Goal: Transaction & Acquisition: Book appointment/travel/reservation

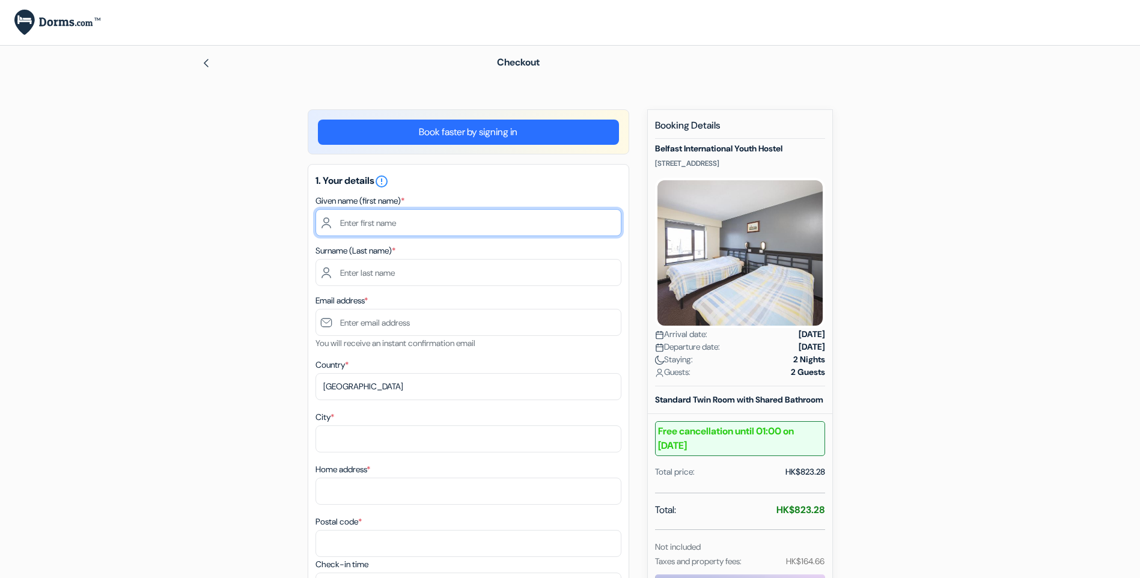
click at [420, 225] on input "text" at bounding box center [469, 222] width 306 height 27
type input "Hon"
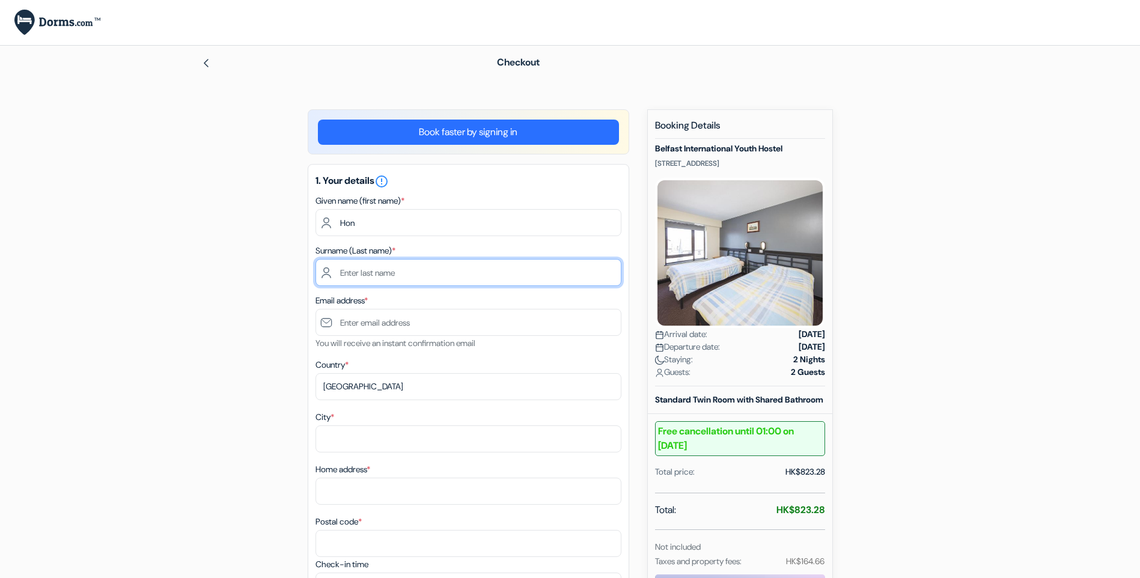
type input "Shing"
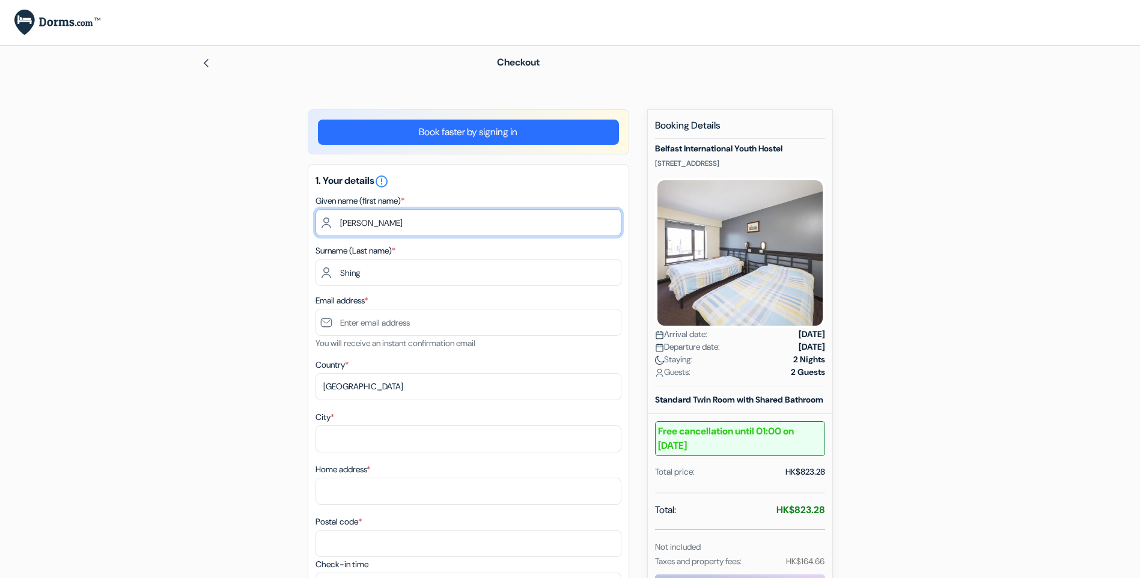
type input "Hon Kuen Godfrey"
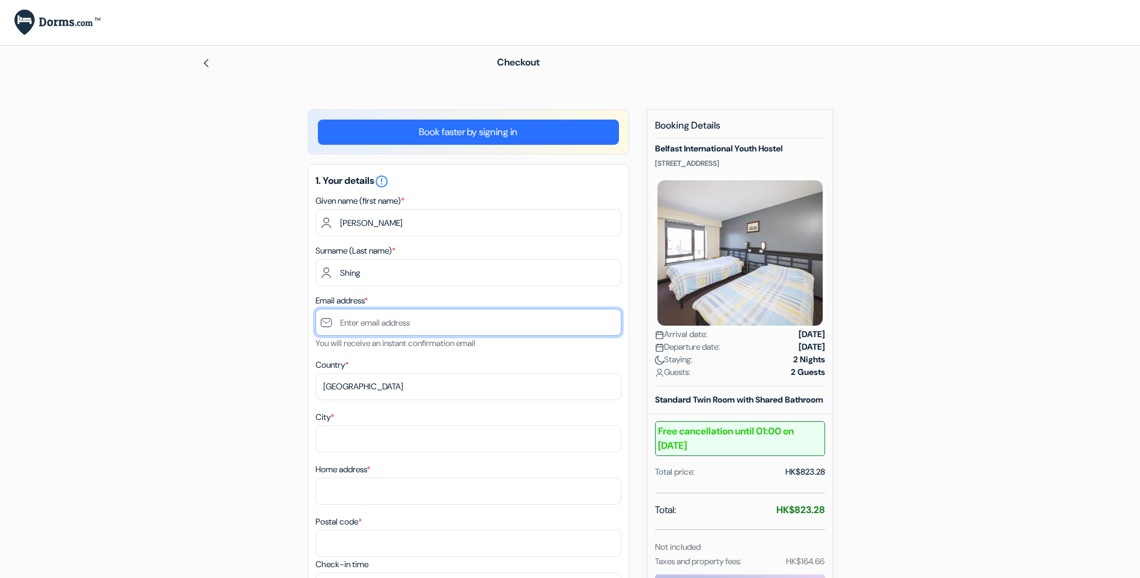
click at [468, 331] on input "text" at bounding box center [469, 322] width 306 height 27
type input "[EMAIL_ADDRESS][DOMAIN_NAME]"
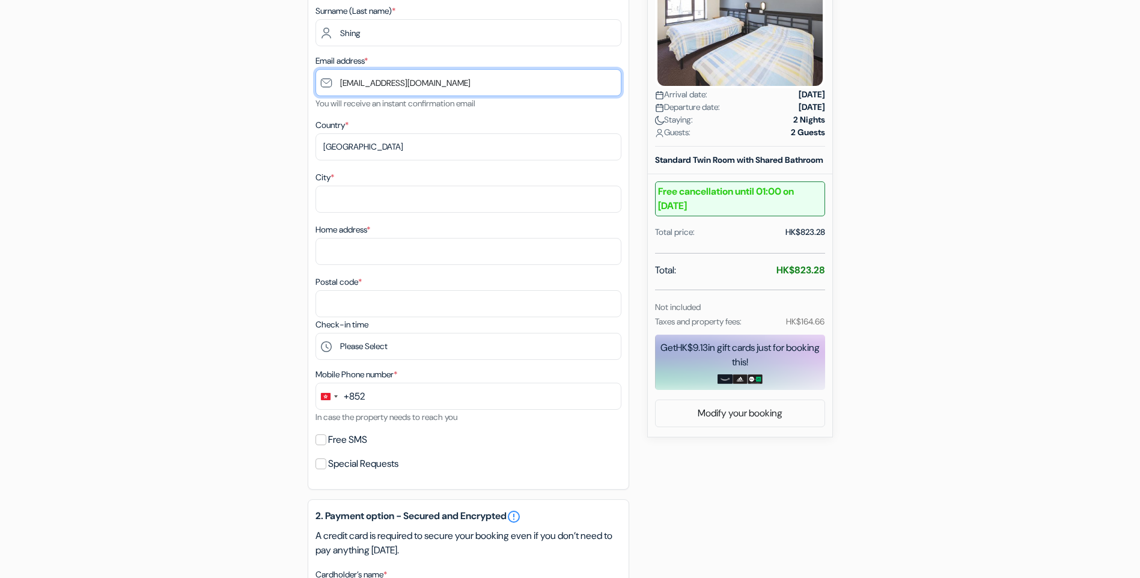
scroll to position [240, 0]
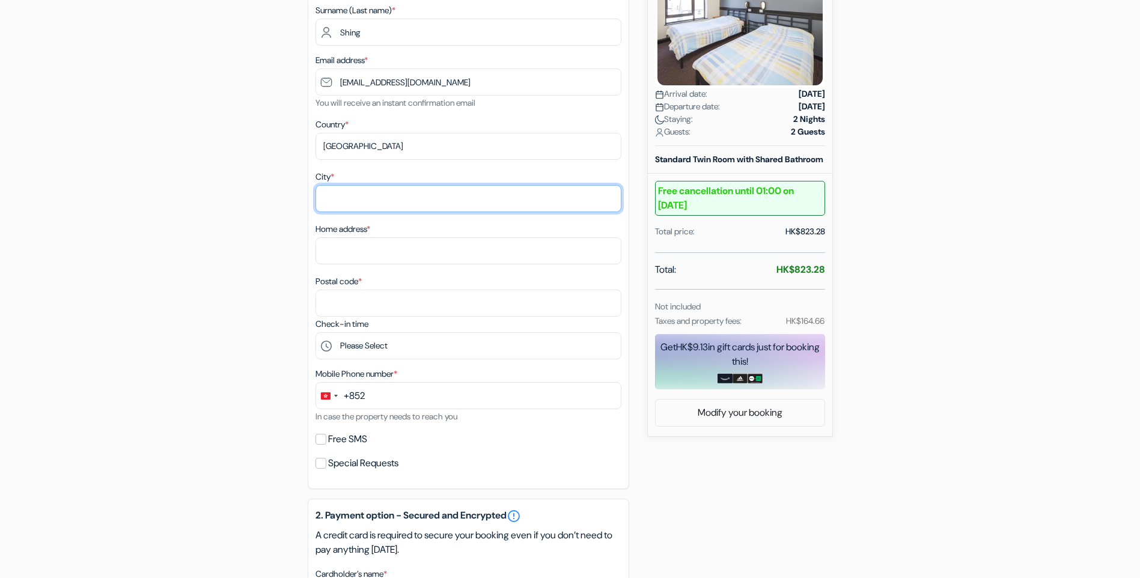
click at [429, 207] on input "City *" at bounding box center [469, 198] width 306 height 27
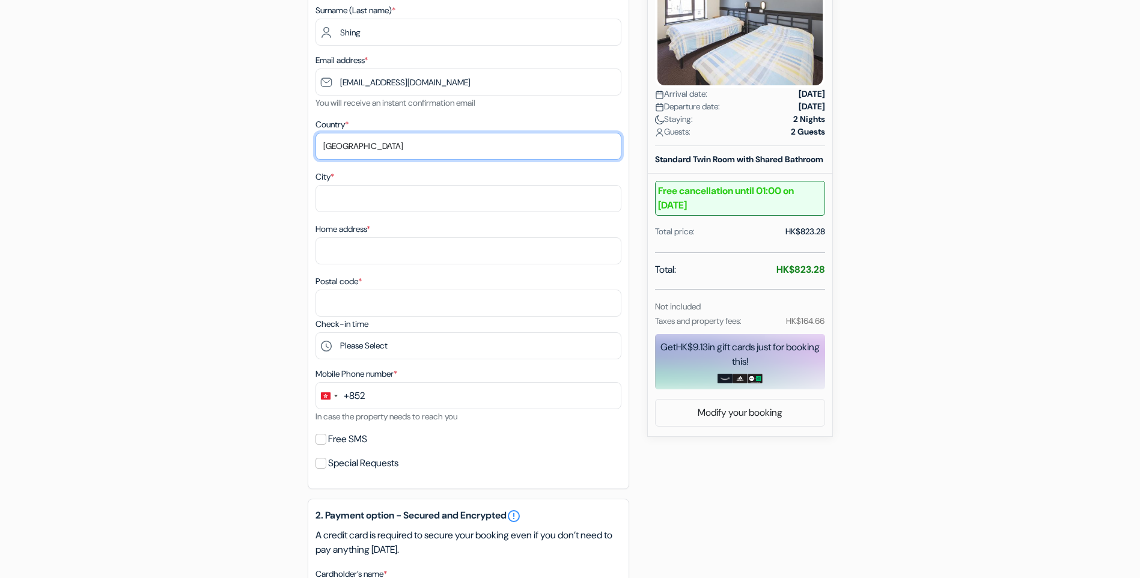
click at [422, 142] on select "Select country [GEOGRAPHIC_DATA] [GEOGRAPHIC_DATA] [GEOGRAPHIC_DATA] [GEOGRAPHI…" at bounding box center [469, 146] width 306 height 27
select select "gb"
click at [316, 133] on select "Select country [GEOGRAPHIC_DATA] [GEOGRAPHIC_DATA] [GEOGRAPHIC_DATA] [GEOGRAPHI…" at bounding box center [469, 146] width 306 height 27
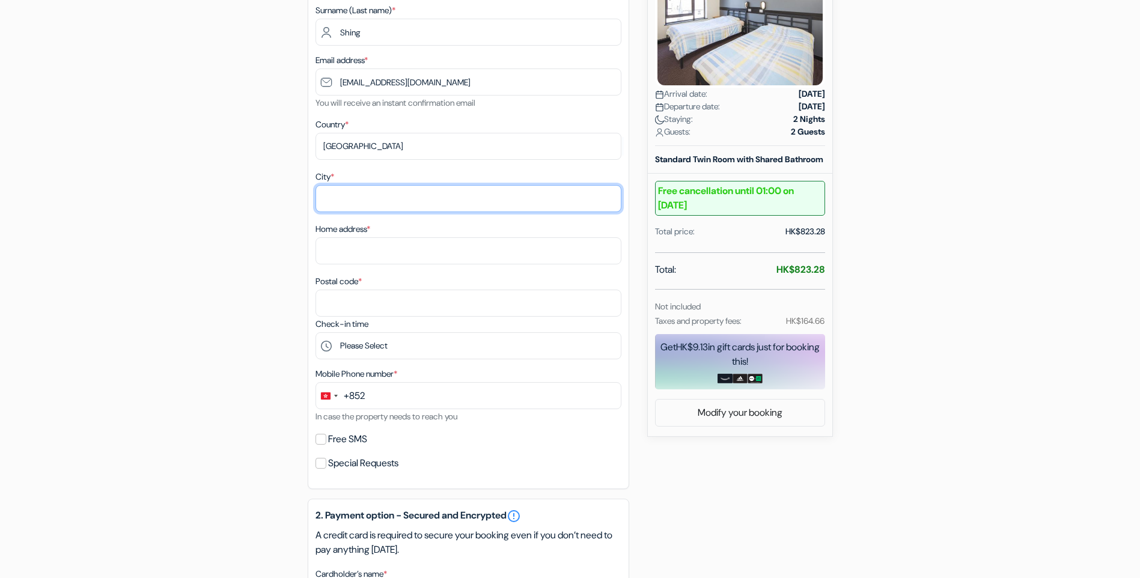
click at [397, 204] on input "City *" at bounding box center [469, 198] width 306 height 27
type input "R"
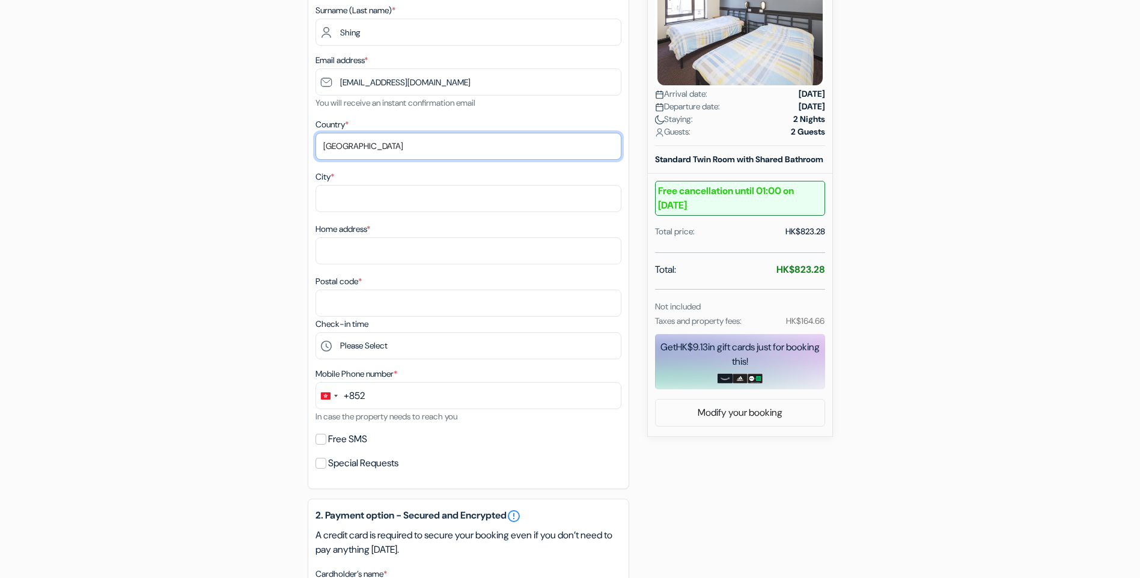
click at [469, 150] on select "Select country [GEOGRAPHIC_DATA] [GEOGRAPHIC_DATA] [GEOGRAPHIC_DATA] [GEOGRAPHI…" at bounding box center [469, 146] width 306 height 27
select select "hk"
click at [316, 133] on select "Select country [GEOGRAPHIC_DATA] [GEOGRAPHIC_DATA] [GEOGRAPHIC_DATA] [GEOGRAPHI…" at bounding box center [469, 146] width 306 height 27
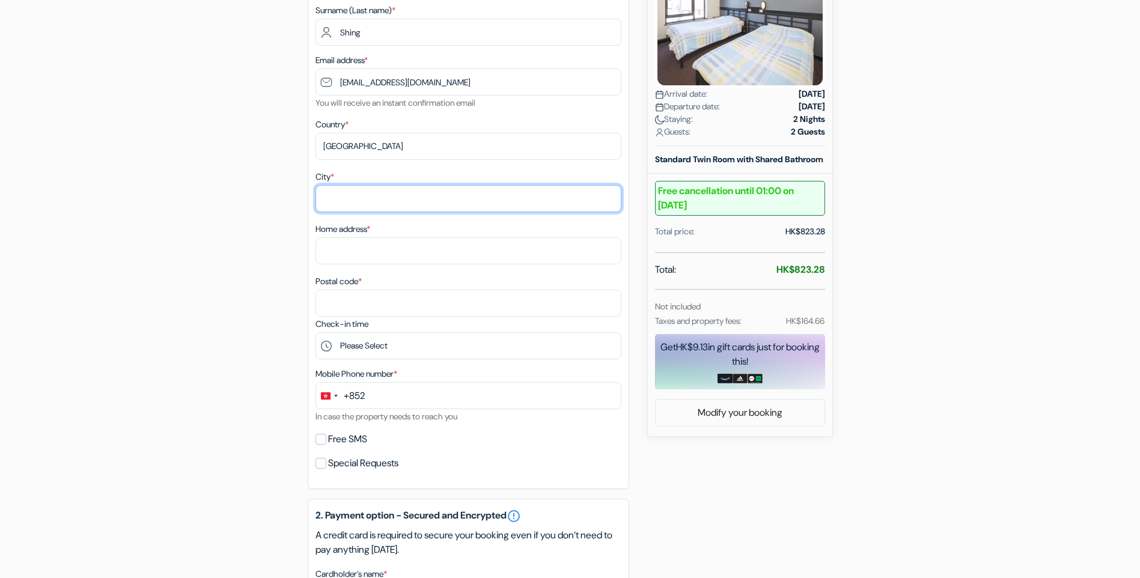
click at [368, 210] on input "City *" at bounding box center [469, 198] width 306 height 27
type input "[GEOGRAPHIC_DATA]"
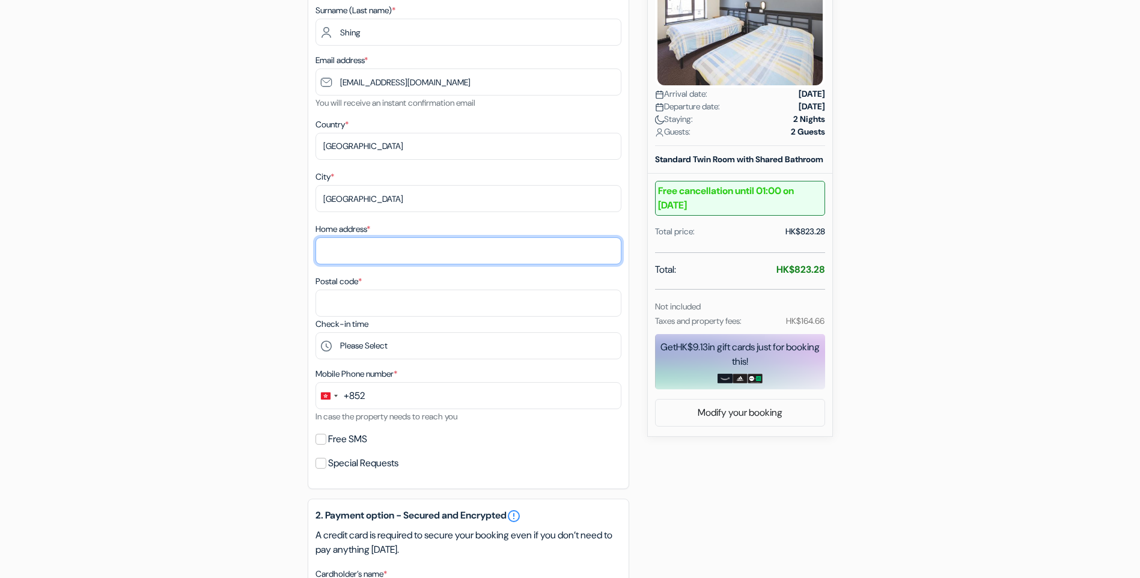
click at [423, 256] on input "Home address *" at bounding box center [469, 250] width 306 height 27
type input "[STREET_ADDRESS]"
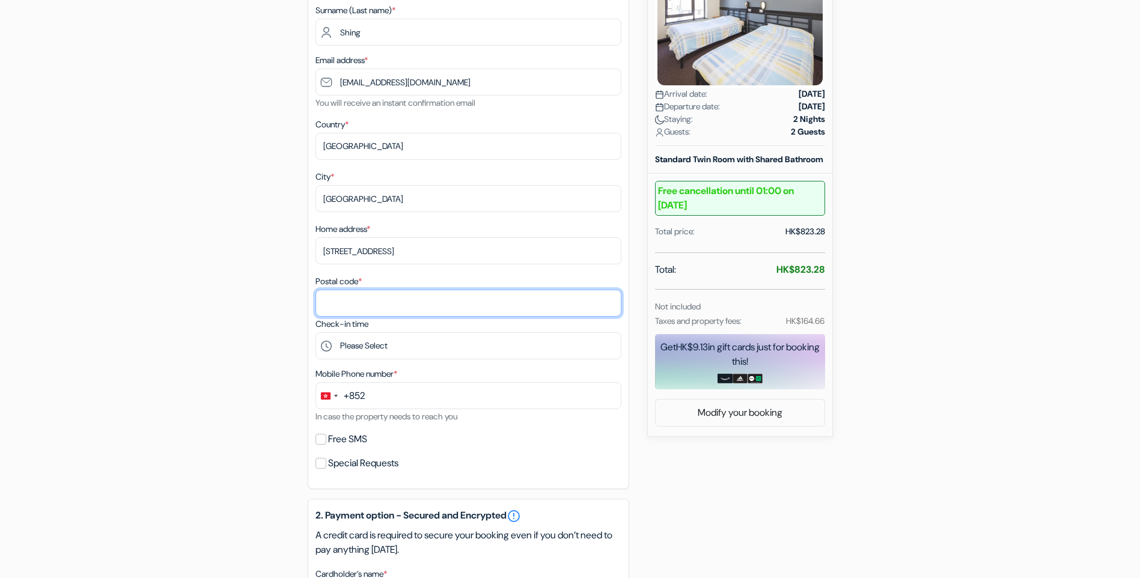
click at [414, 310] on input "Postal code *" at bounding box center [469, 303] width 306 height 27
type input "0"
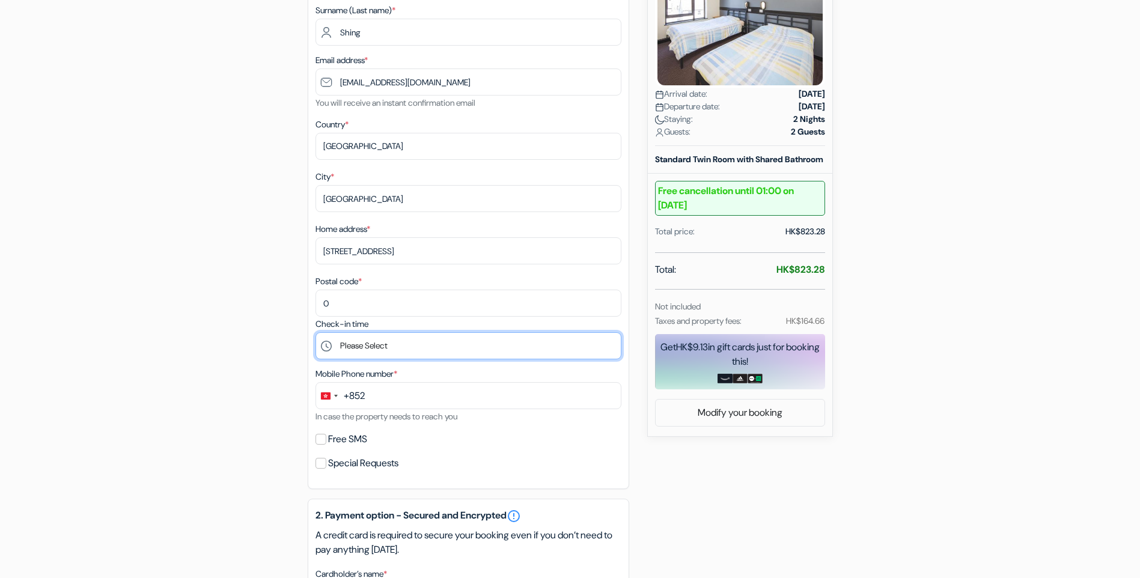
click at [441, 352] on select "Please Select 14:00 15:00 16:00 17:00 18:00 19:00 20:00 21:00 22:00 23:00" at bounding box center [469, 345] width 306 height 27
select select "17"
click at [316, 332] on select "Please Select 14:00 15:00 16:00 17:00 18:00 19:00 20:00 21:00 22:00 23:00" at bounding box center [469, 345] width 306 height 27
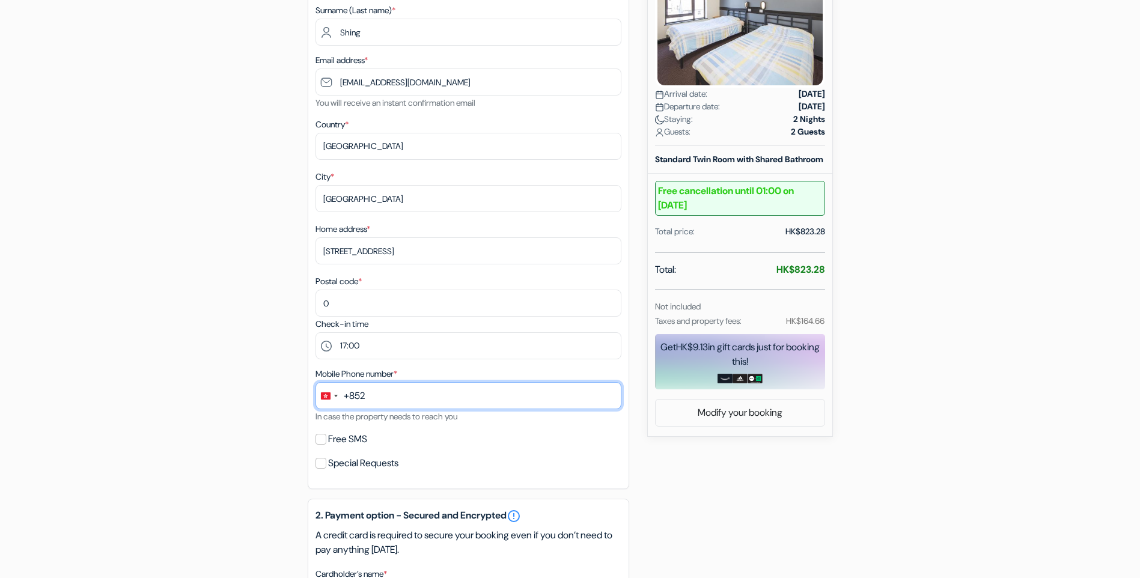
click at [414, 397] on input "text" at bounding box center [469, 395] width 306 height 27
type input "60300464"
click at [323, 438] on input "Free SMS" at bounding box center [321, 439] width 11 height 11
checkbox input "true"
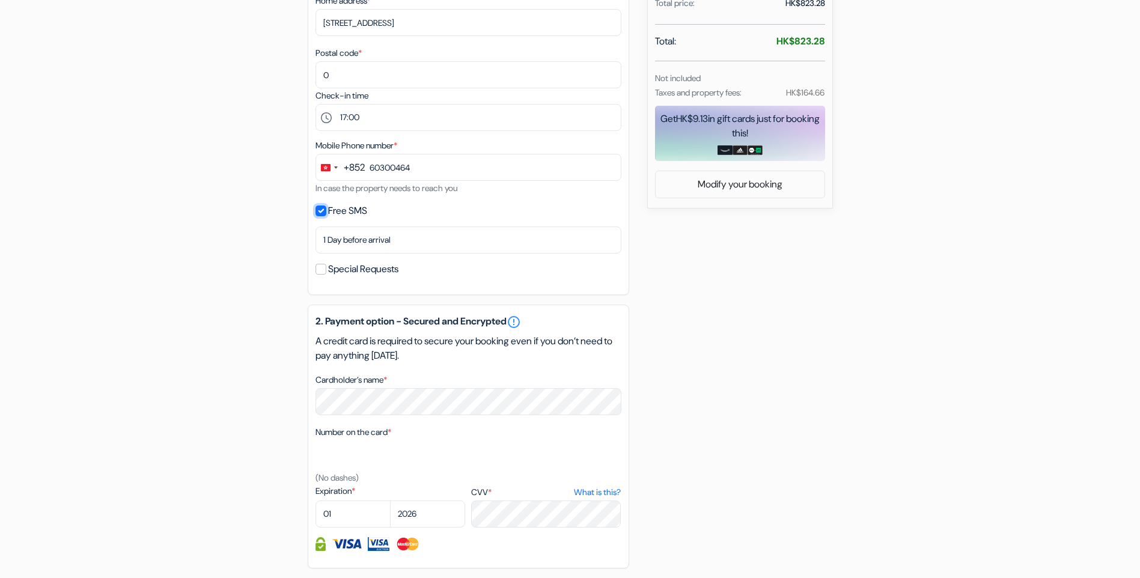
scroll to position [541, 0]
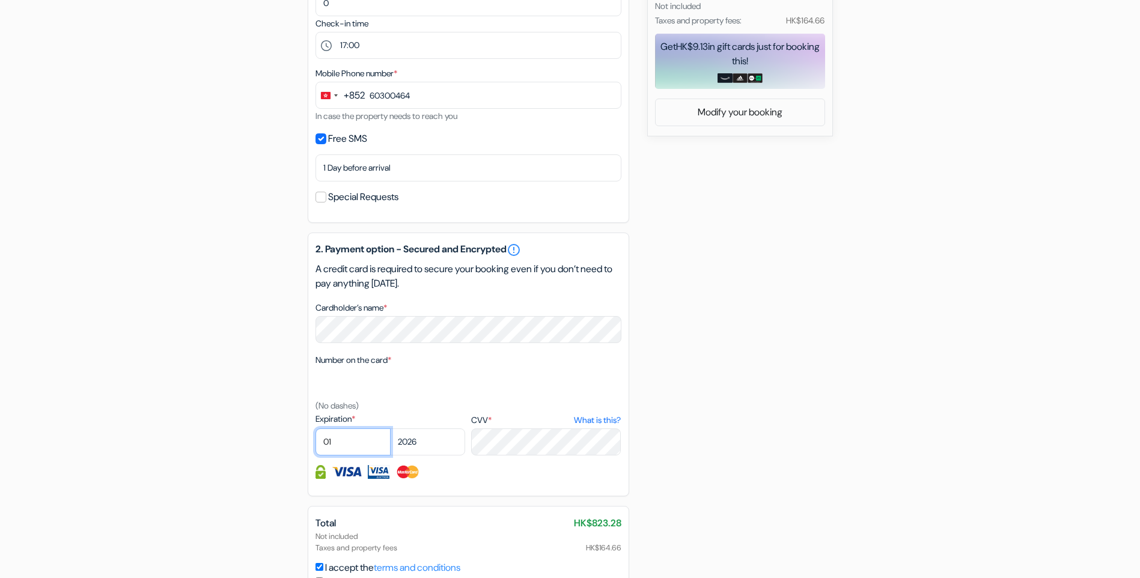
click at [349, 442] on select "01 02 03 04 05 06 07 08 09 10 11 12" at bounding box center [353, 442] width 75 height 27
select select "09"
click at [316, 429] on select "01 02 03 04 05 06 07 08 09 10 11 12" at bounding box center [353, 442] width 75 height 27
click at [402, 473] on img at bounding box center [408, 472] width 25 height 14
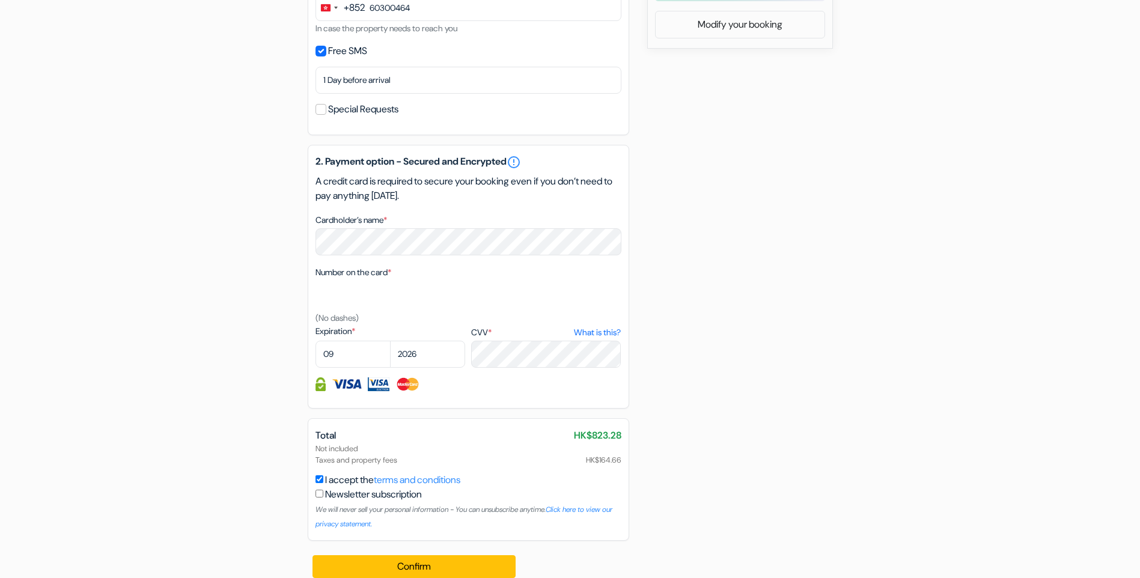
scroll to position [643, 0]
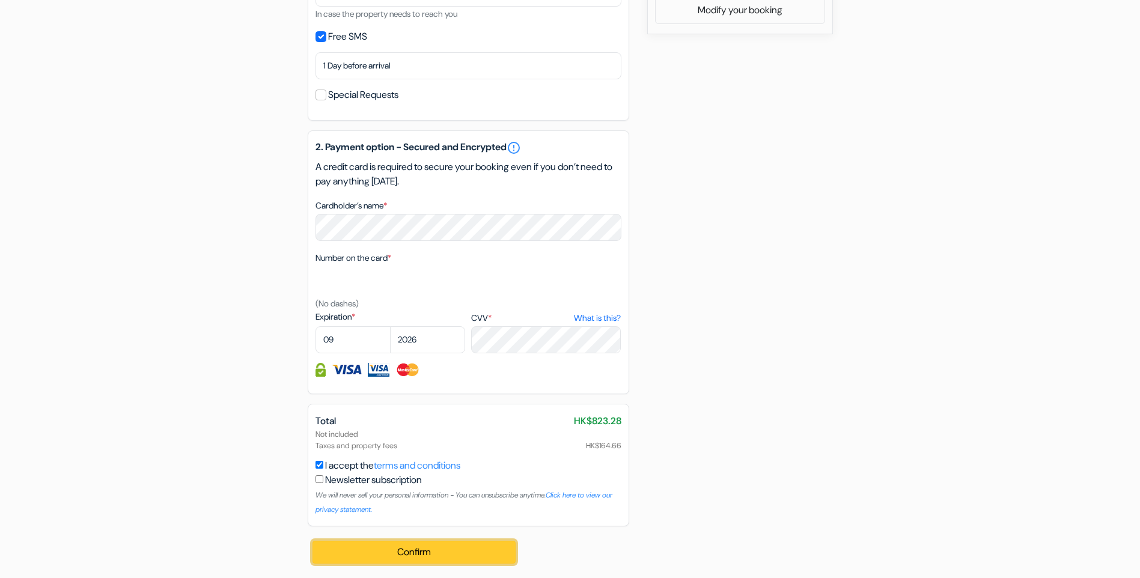
click at [427, 552] on button "Confirm Loading..." at bounding box center [415, 552] width 204 height 23
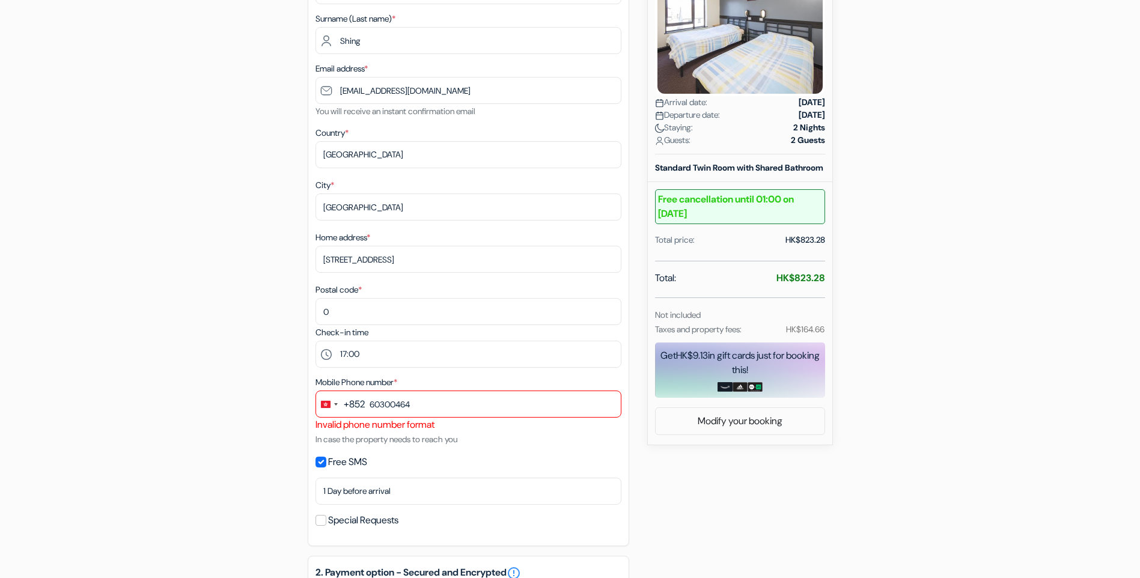
scroll to position [222, 0]
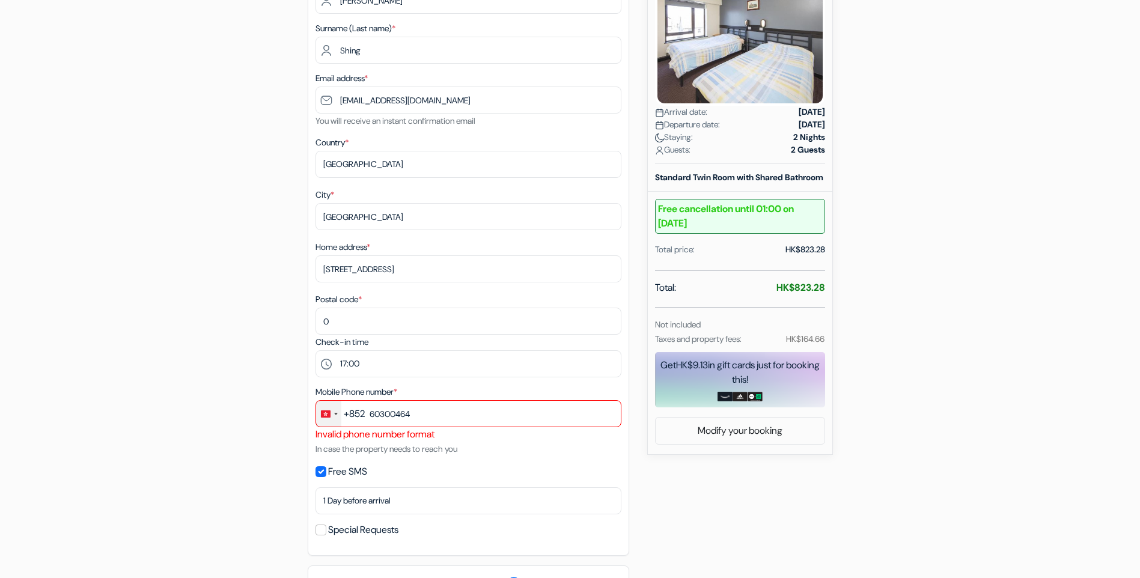
click at [334, 414] on div "Change country, selected Hong Kong SAR China (+852)" at bounding box center [336, 414] width 4 height 2
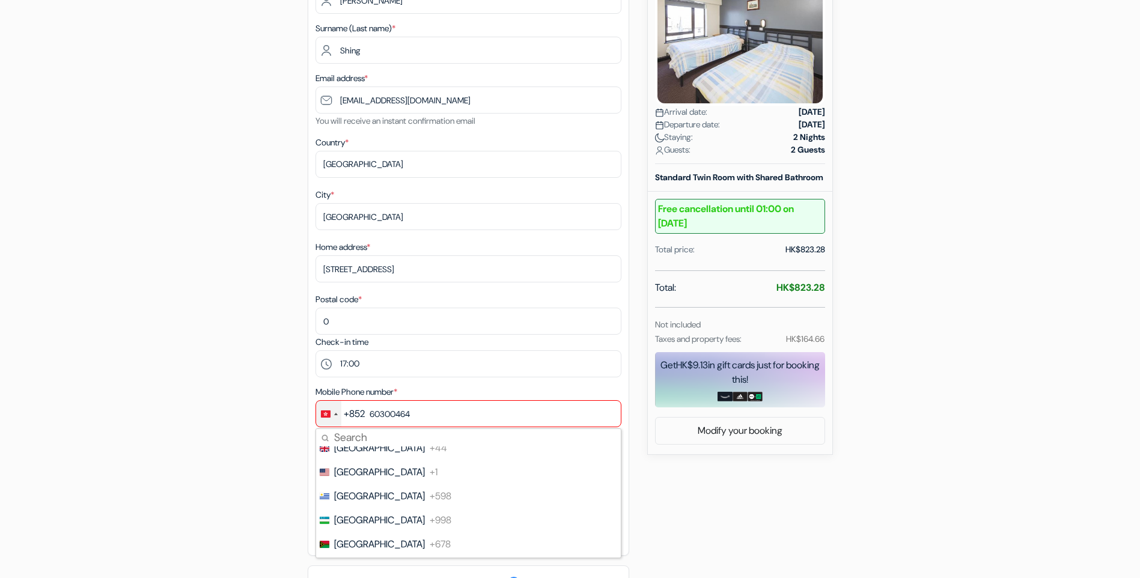
scroll to position [5541, 0]
click at [371, 474] on span "[GEOGRAPHIC_DATA]" at bounding box center [379, 472] width 91 height 14
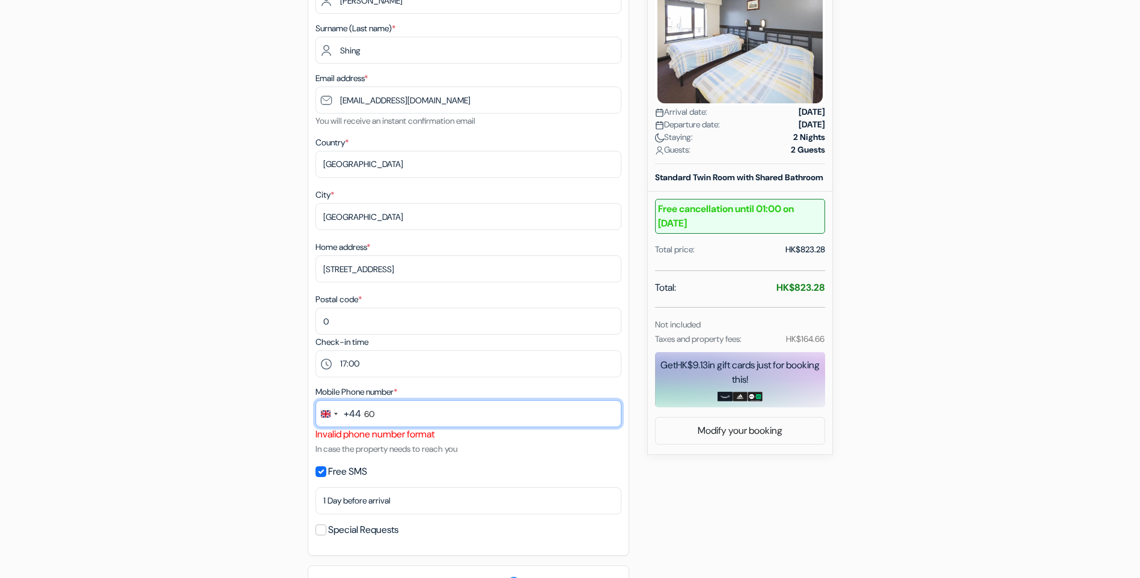
type input "6"
type input "7946456604"
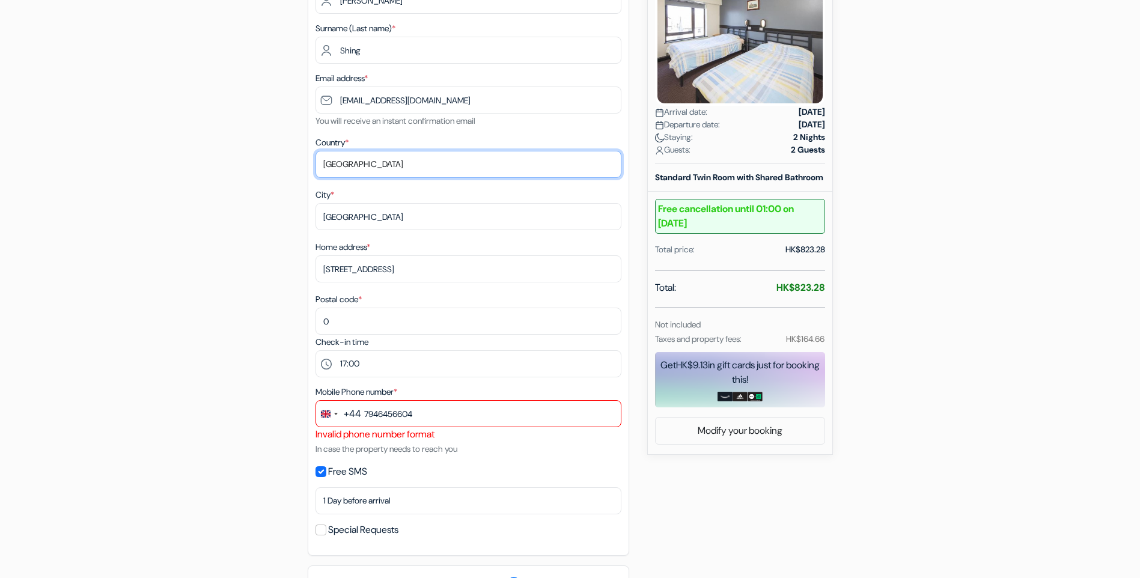
click at [378, 166] on select "Select country [GEOGRAPHIC_DATA] [GEOGRAPHIC_DATA] [GEOGRAPHIC_DATA] [GEOGRAPHI…" at bounding box center [469, 164] width 306 height 27
select select "gb"
click at [316, 151] on select "Select country [GEOGRAPHIC_DATA] [GEOGRAPHIC_DATA] [GEOGRAPHIC_DATA] [GEOGRAPHI…" at bounding box center [469, 164] width 306 height 27
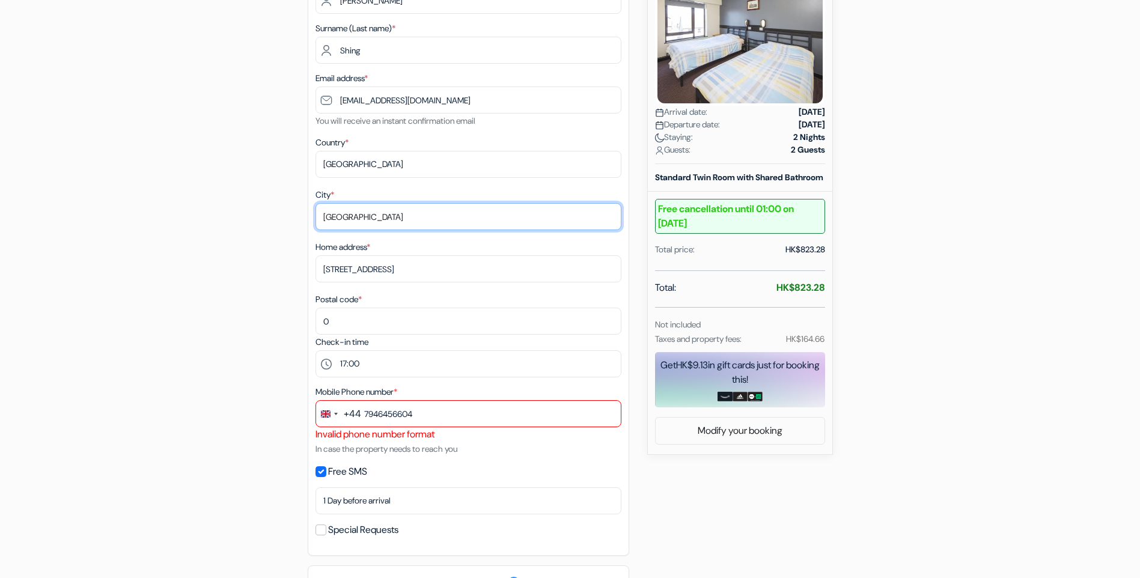
click at [394, 217] on input "[GEOGRAPHIC_DATA]" at bounding box center [469, 216] width 306 height 27
type input "H"
type input "Reading"
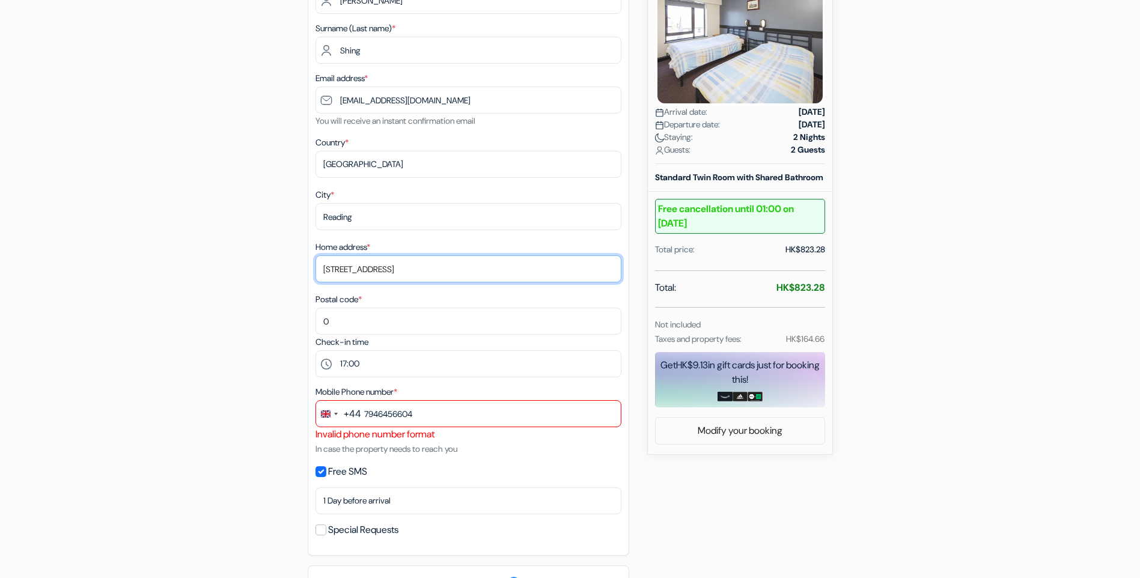
click at [524, 269] on input "[STREET_ADDRESS]" at bounding box center [469, 268] width 306 height 27
type input "7"
type input "19 Freshers Grove"
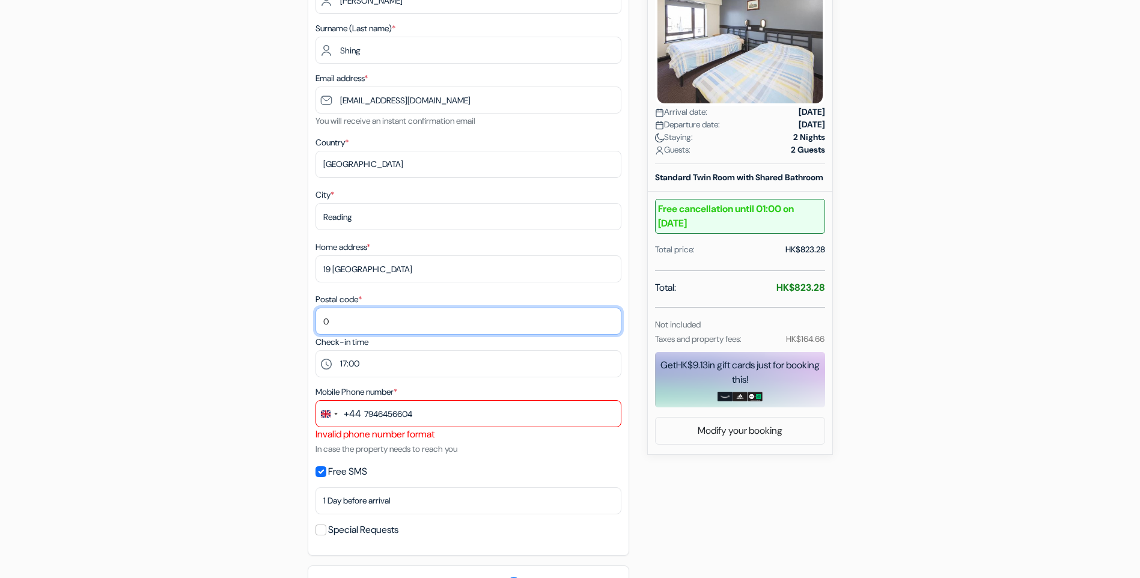
click at [366, 325] on input "0" at bounding box center [469, 321] width 306 height 27
type input "RG6 1FA"
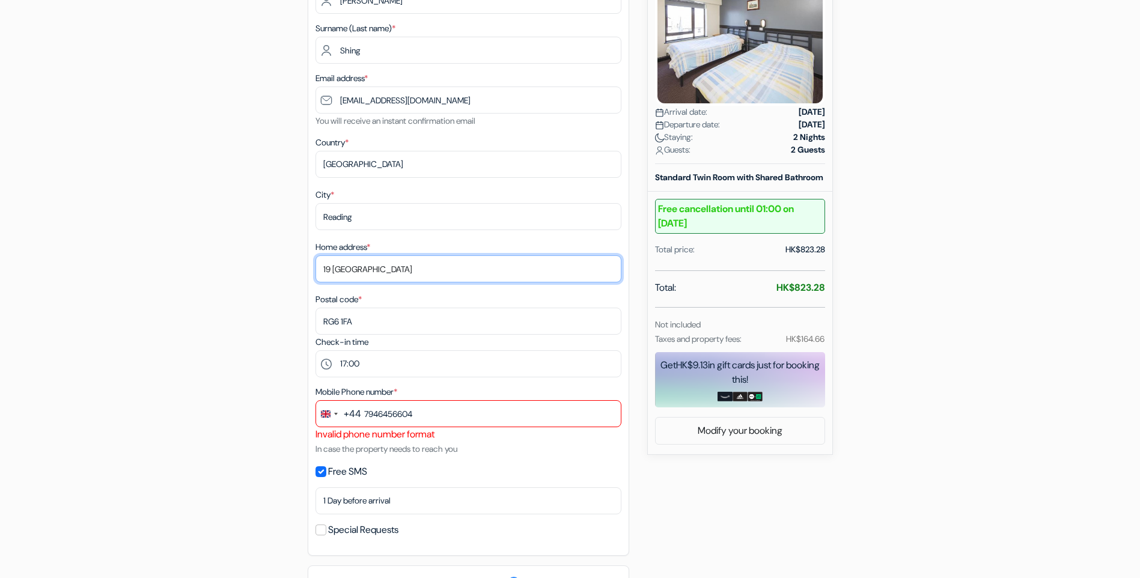
click at [405, 271] on input "19 Freshers Grove" at bounding box center [469, 268] width 306 height 27
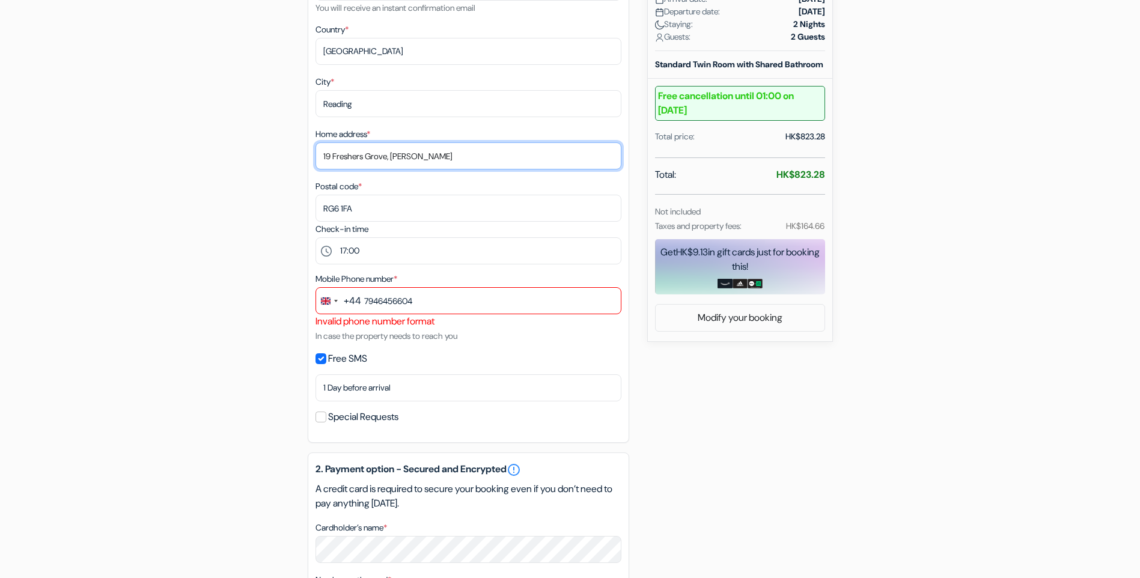
scroll to position [343, 0]
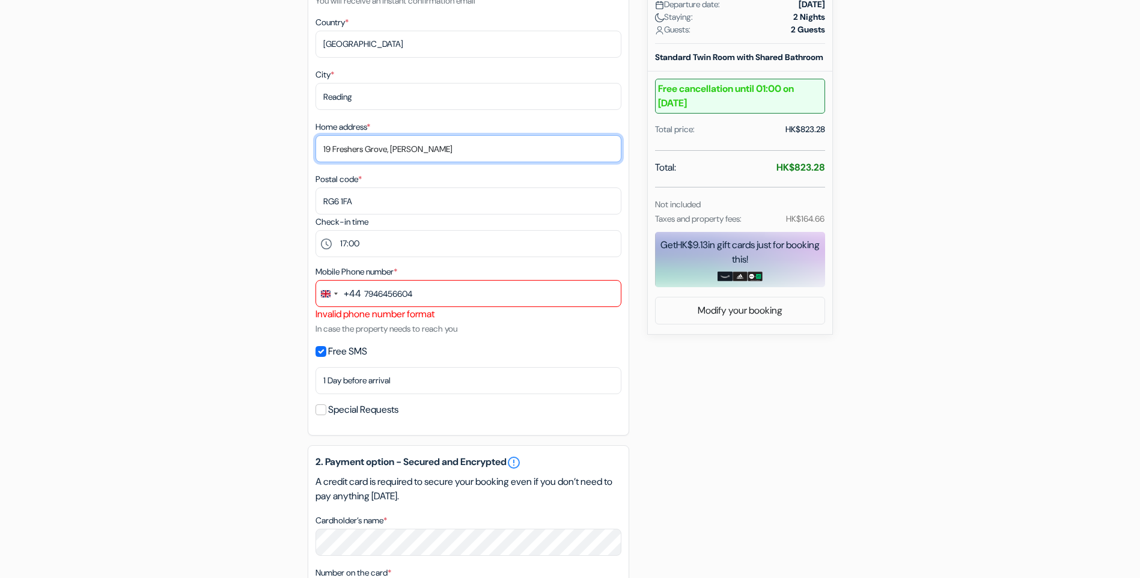
type input "19 Freshers Grove, Earley"
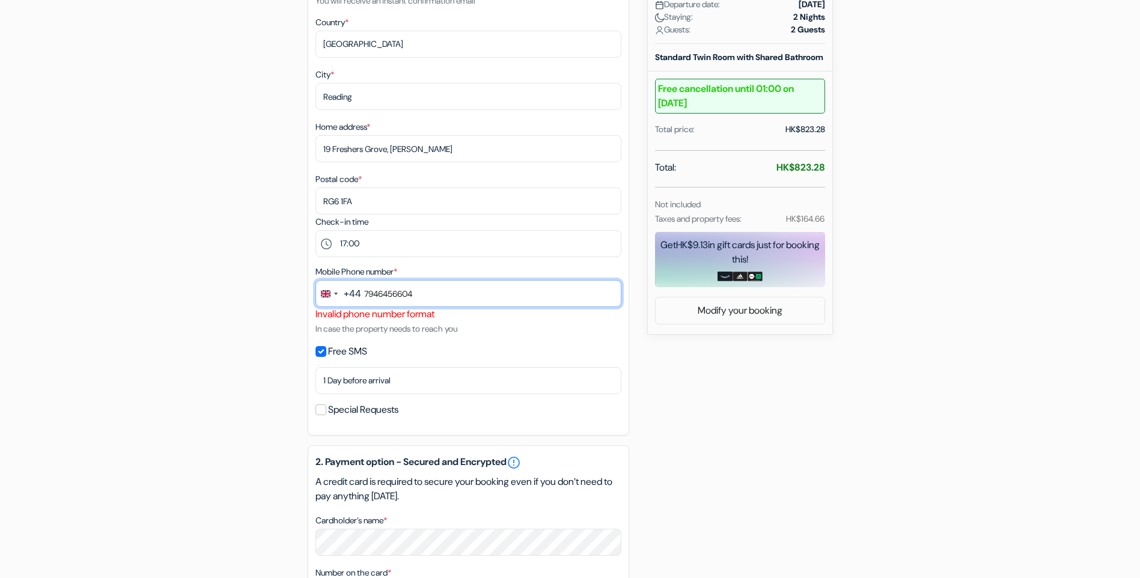
click at [467, 294] on input "7946456604" at bounding box center [469, 293] width 306 height 27
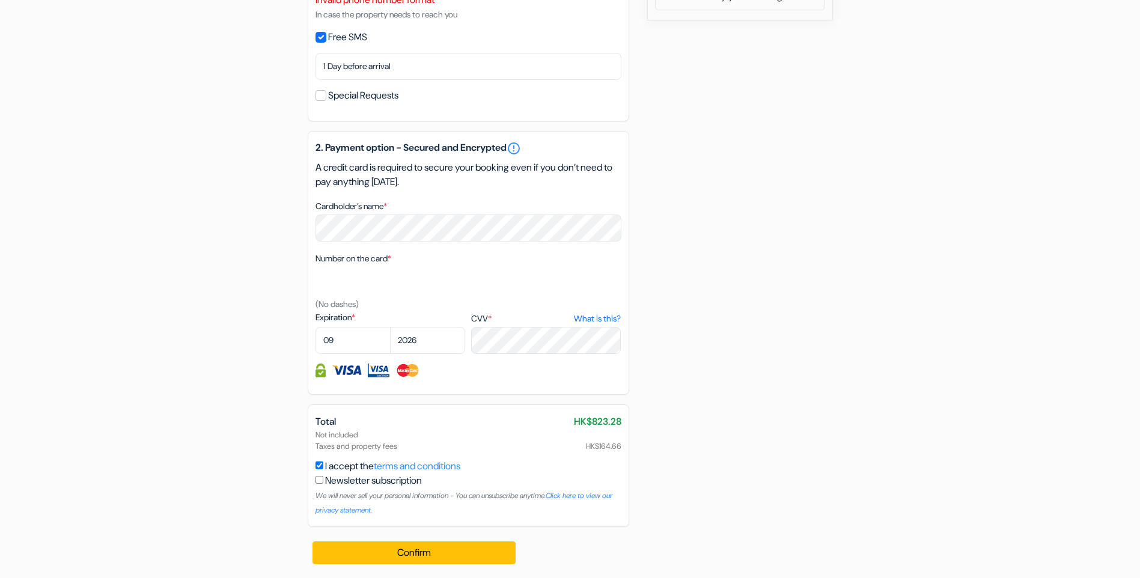
scroll to position [658, 0]
click at [415, 549] on button "Confirm Loading..." at bounding box center [415, 552] width 204 height 23
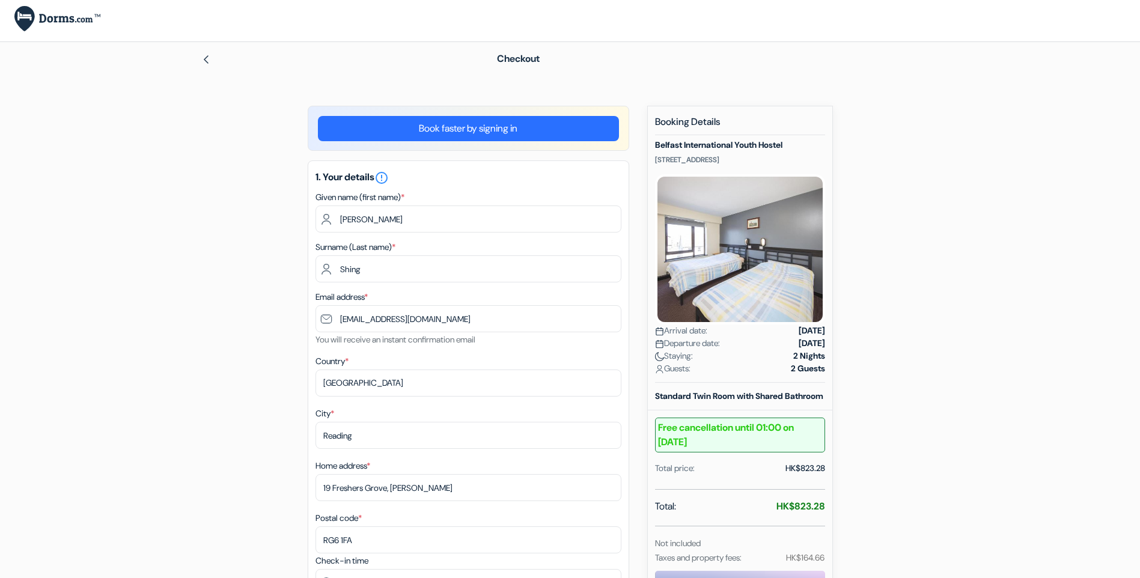
scroll to position [0, 0]
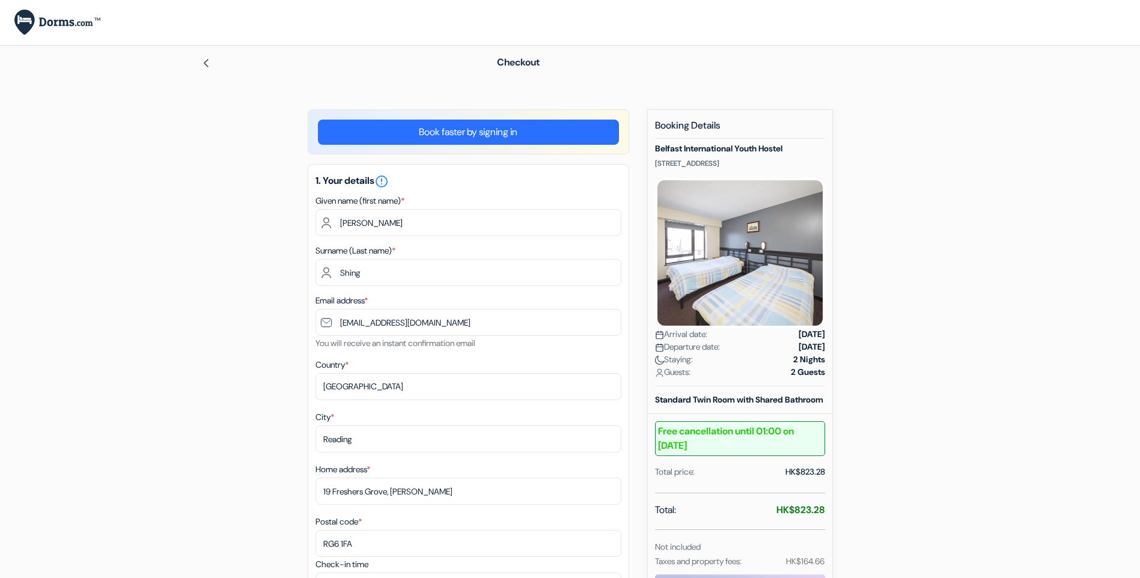
click at [471, 133] on link "Book faster by signing in" at bounding box center [468, 132] width 301 height 25
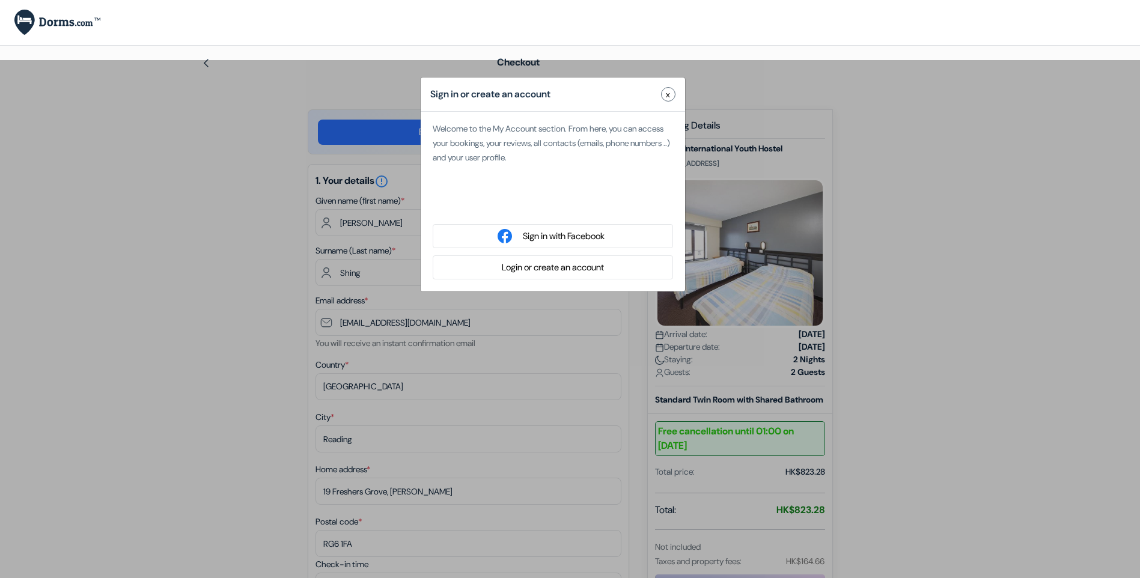
type input "[PERSON_NAME]"
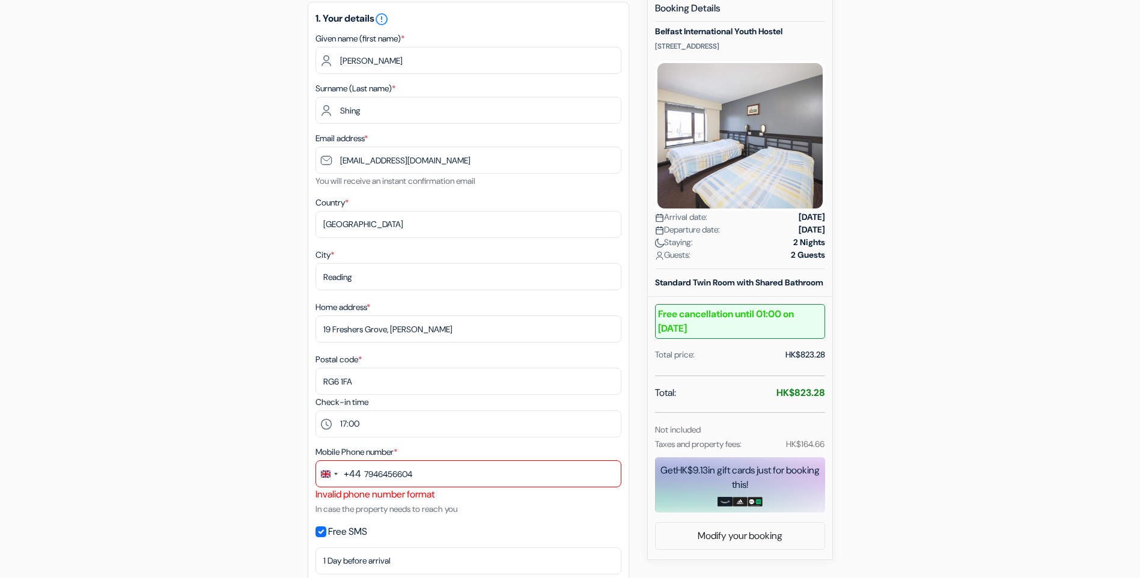
scroll to position [120, 0]
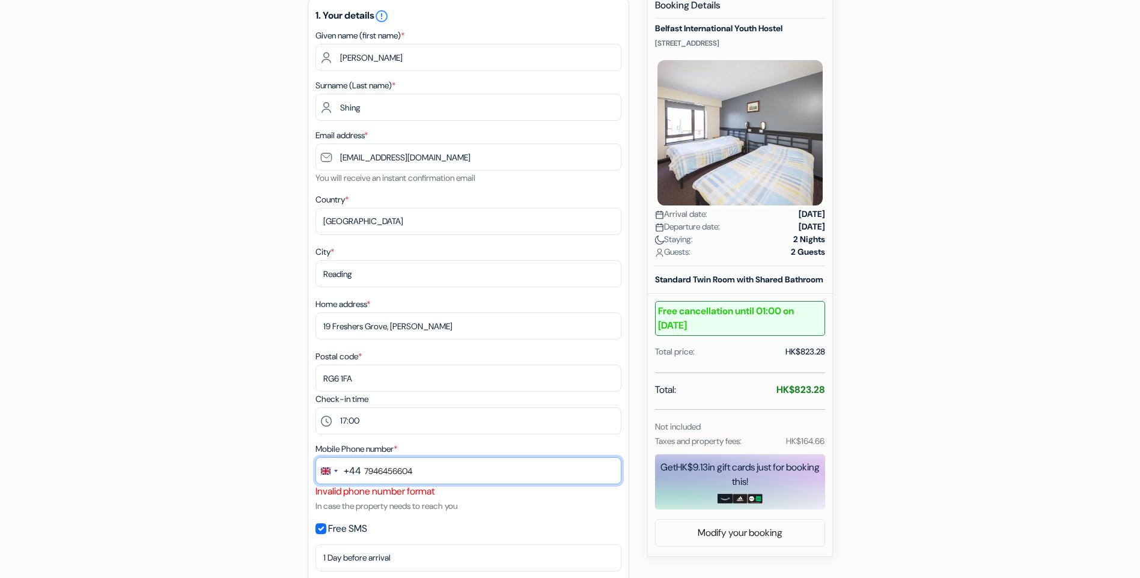
click at [448, 475] on input "7946456604" at bounding box center [469, 470] width 306 height 27
click at [441, 472] on input "7946456604" at bounding box center [469, 470] width 306 height 27
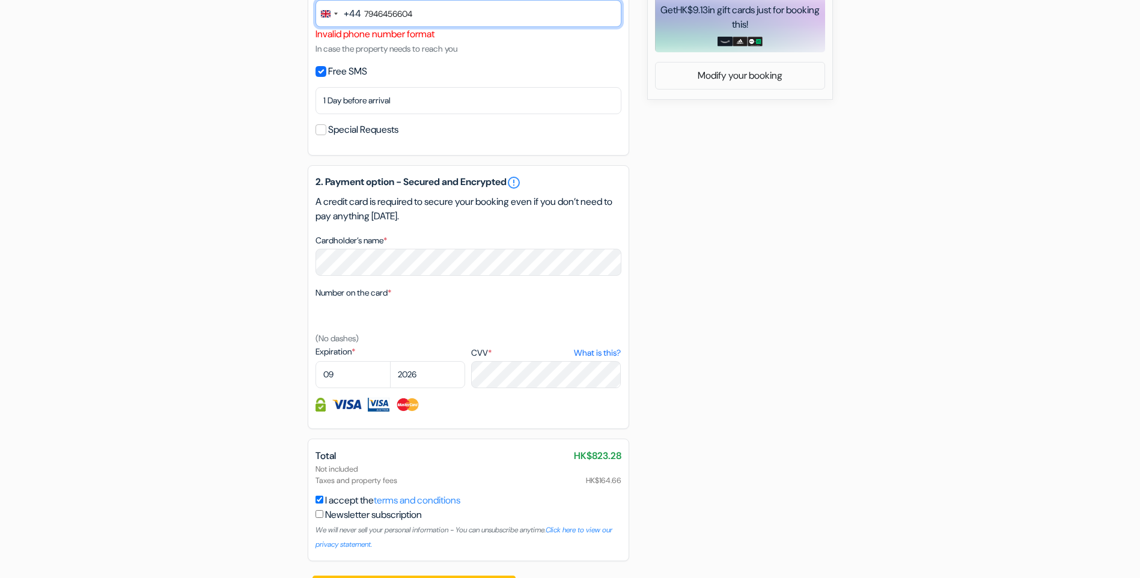
scroll to position [601, 0]
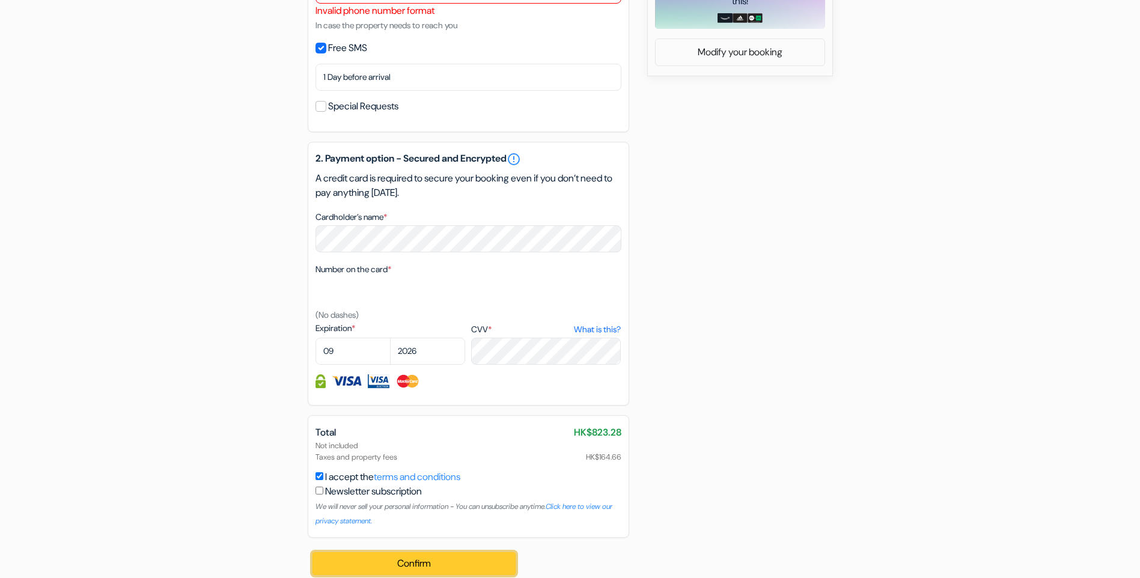
click at [423, 564] on button "Confirm Loading..." at bounding box center [415, 563] width 204 height 23
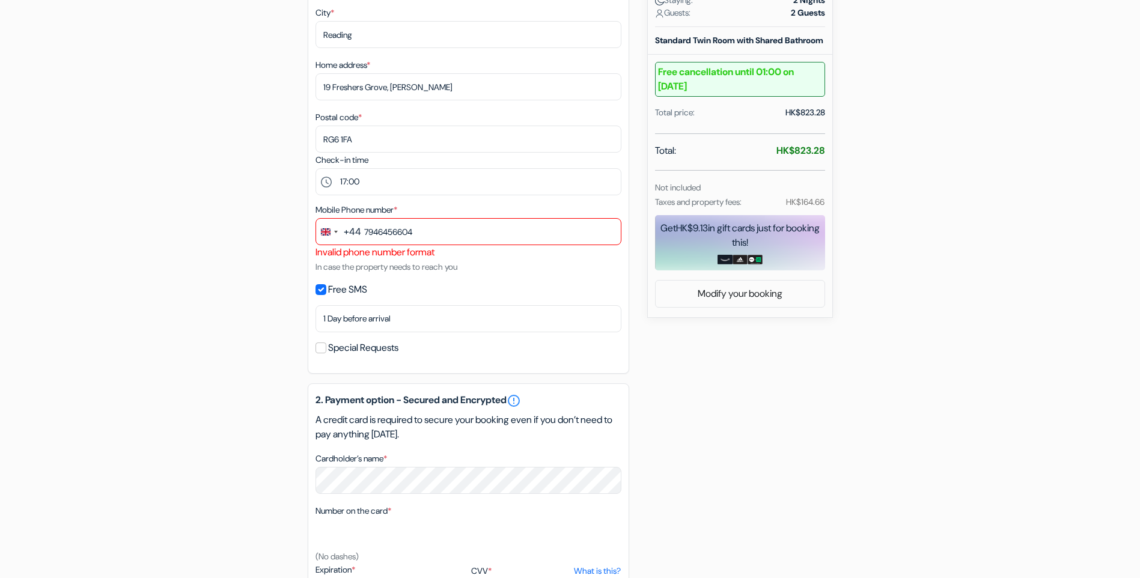
scroll to position [361, 0]
click at [741, 206] on small "Taxes and property fees:" at bounding box center [698, 200] width 87 height 11
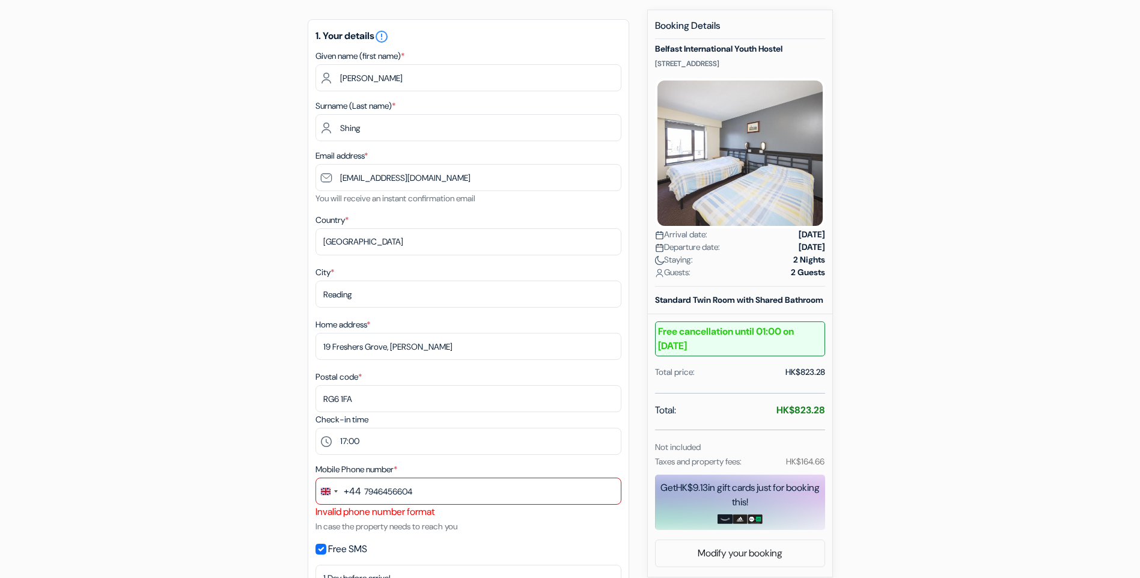
scroll to position [120, 0]
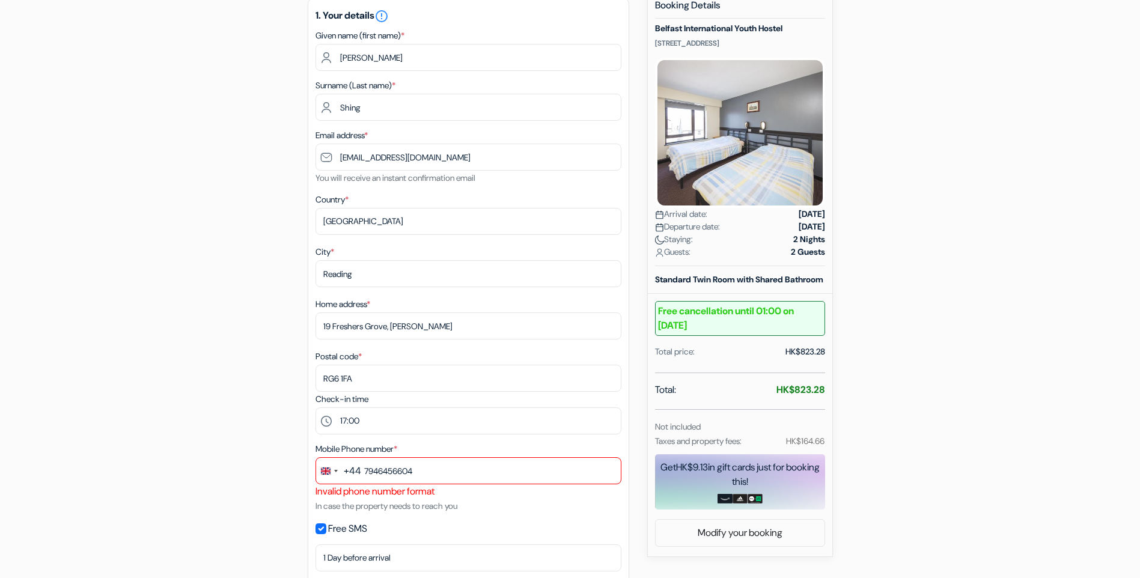
drag, startPoint x: 124, startPoint y: 4, endPoint x: 152, endPoint y: 406, distance: 403.8
click at [152, 406] on form "Checkout add_box Belfast International Youth Hostel 22-32 Donegall Road, Belfas…" at bounding box center [570, 482] width 1140 height 1115
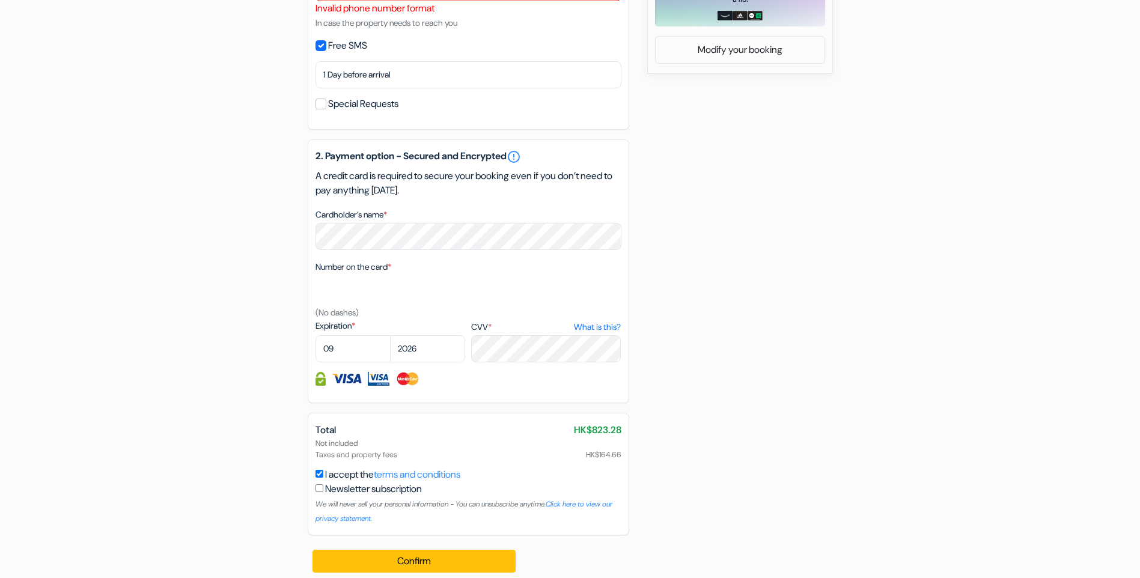
scroll to position [613, 0]
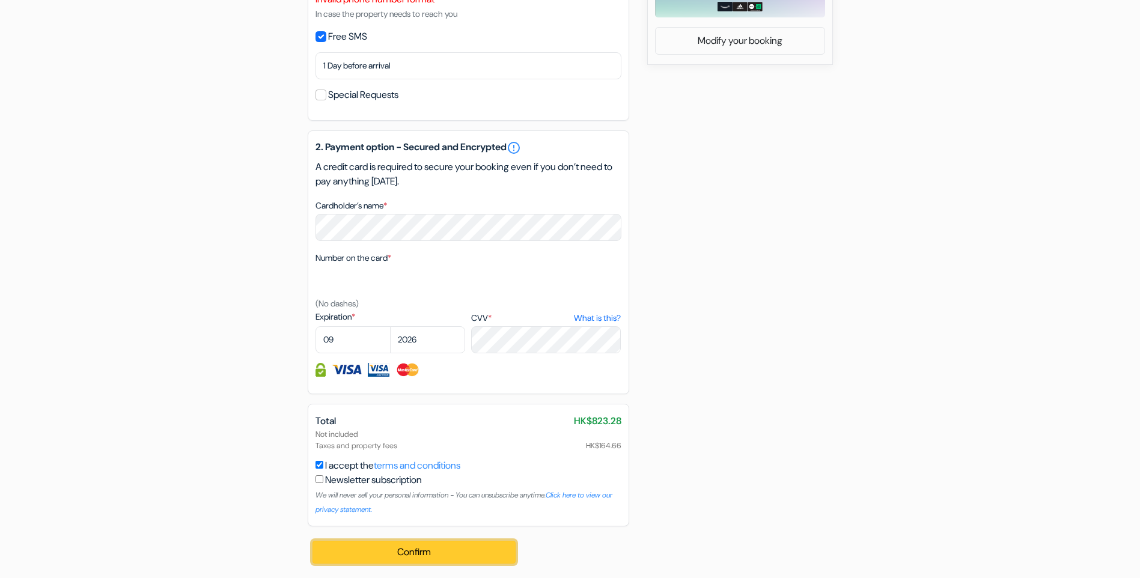
click at [423, 552] on button "Confirm Loading..." at bounding box center [415, 552] width 204 height 23
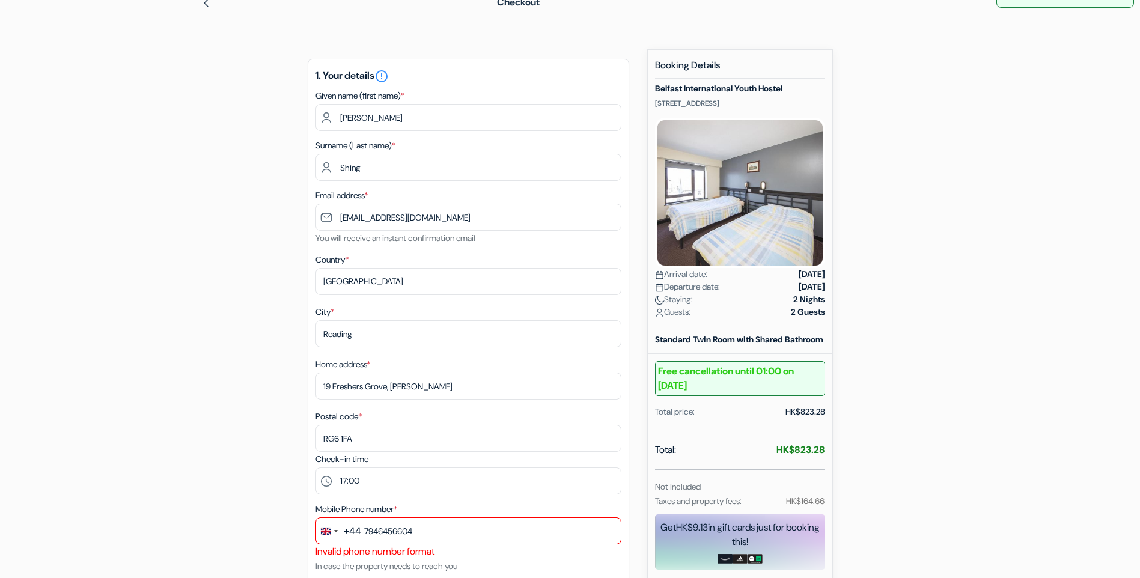
scroll to position [120, 0]
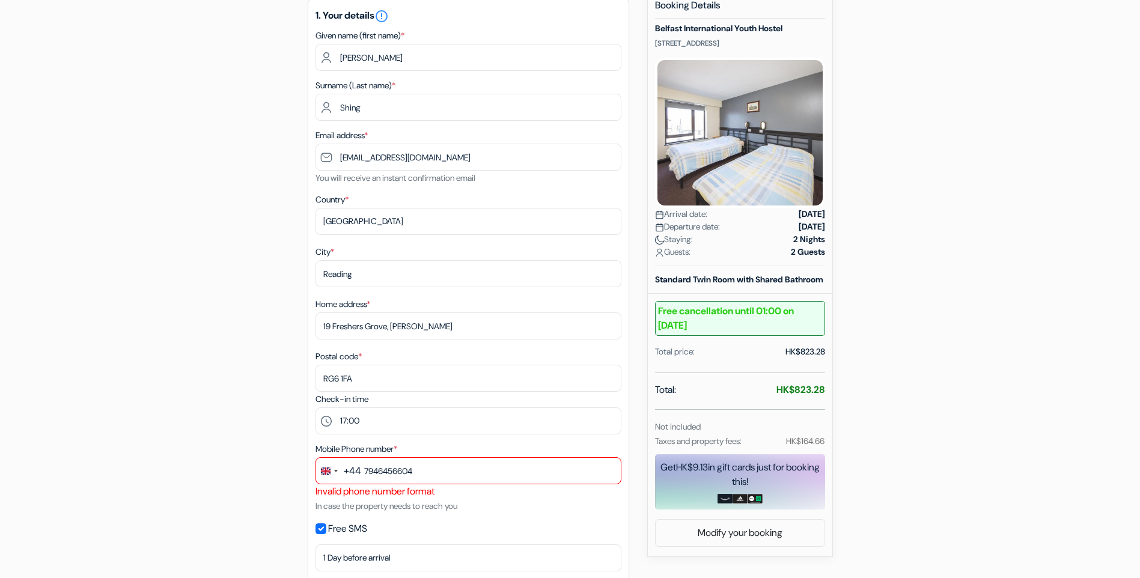
drag, startPoint x: 1068, startPoint y: 320, endPoint x: 1085, endPoint y: 349, distance: 32.9
click at [1085, 349] on form "Checkout add_box Belfast International Youth Hostel 22-32 Donegall Road, Belfas…" at bounding box center [570, 482] width 1140 height 1115
click at [173, 519] on form "Checkout add_box Belfast International Youth Hostel 22-32 Donegall Road, Belfas…" at bounding box center [570, 482] width 1140 height 1115
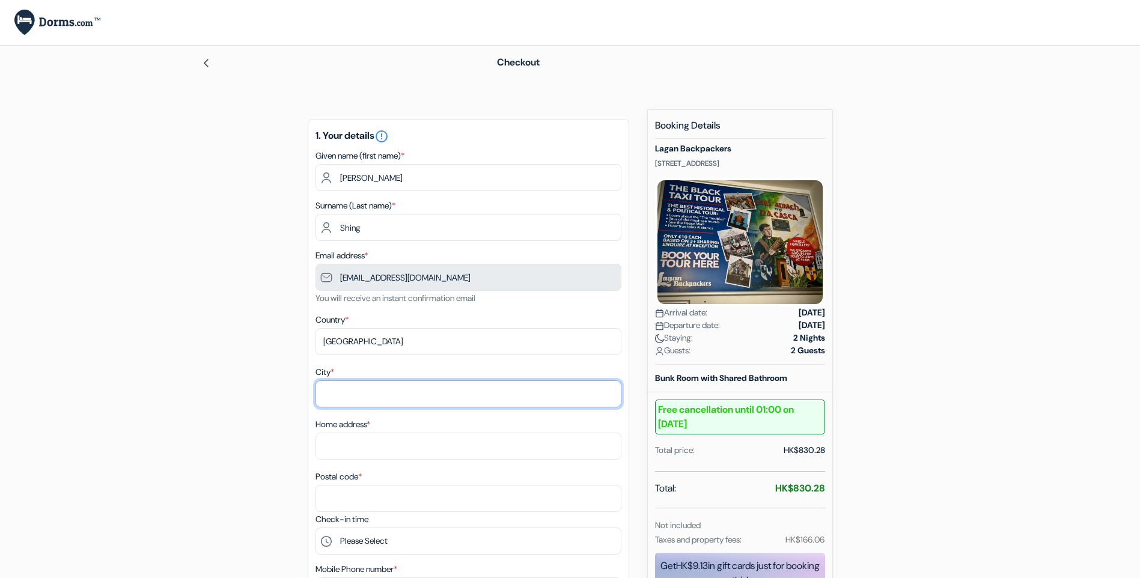
click at [420, 399] on input "City *" at bounding box center [469, 394] width 306 height 27
type input "[GEOGRAPHIC_DATA]"
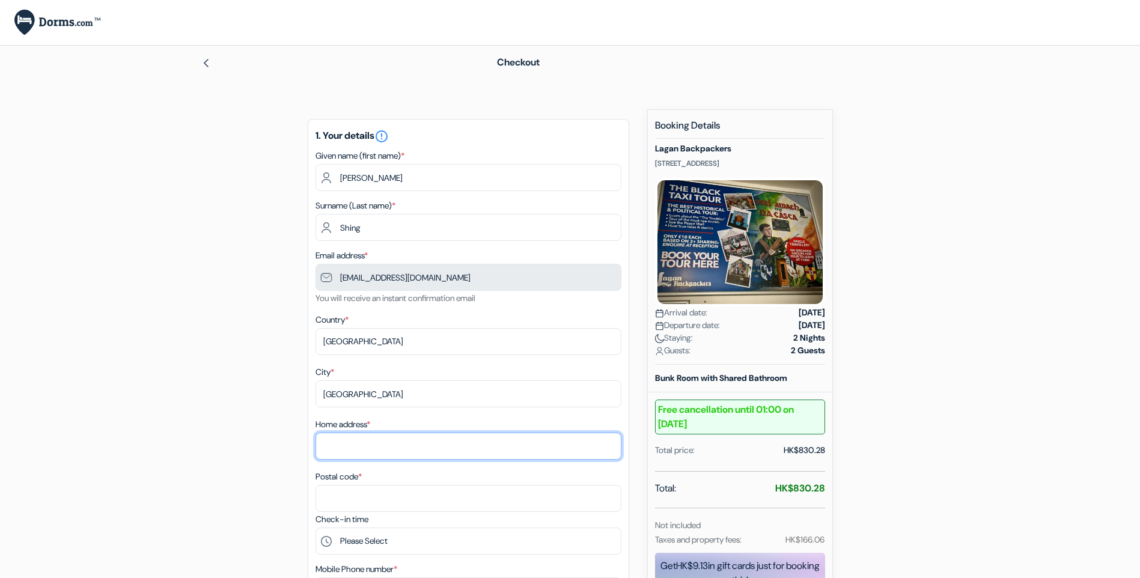
type input "[STREET_ADDRESS]"
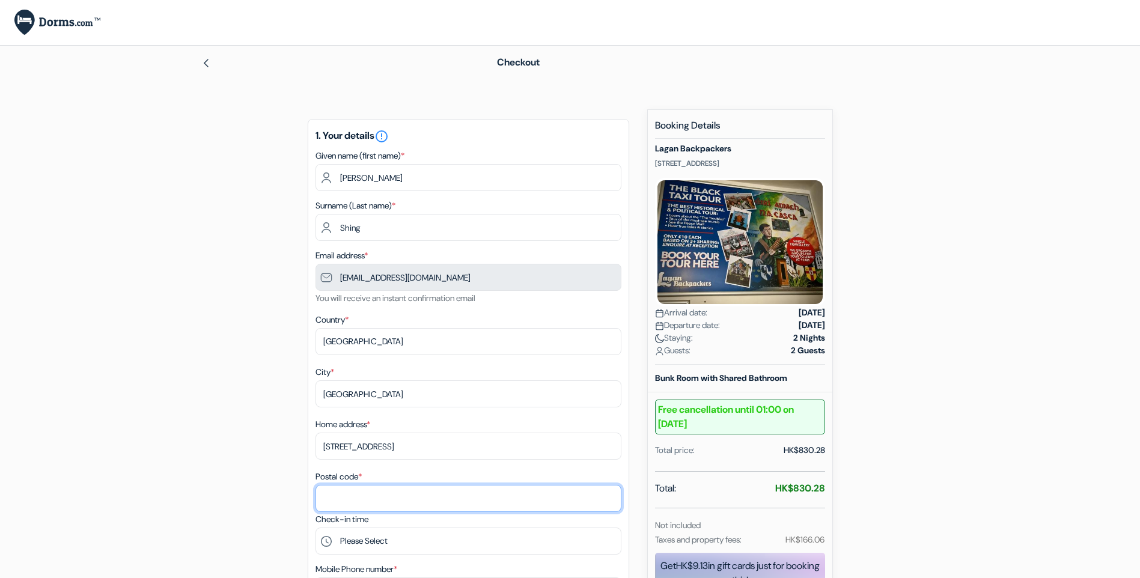
type input "0"
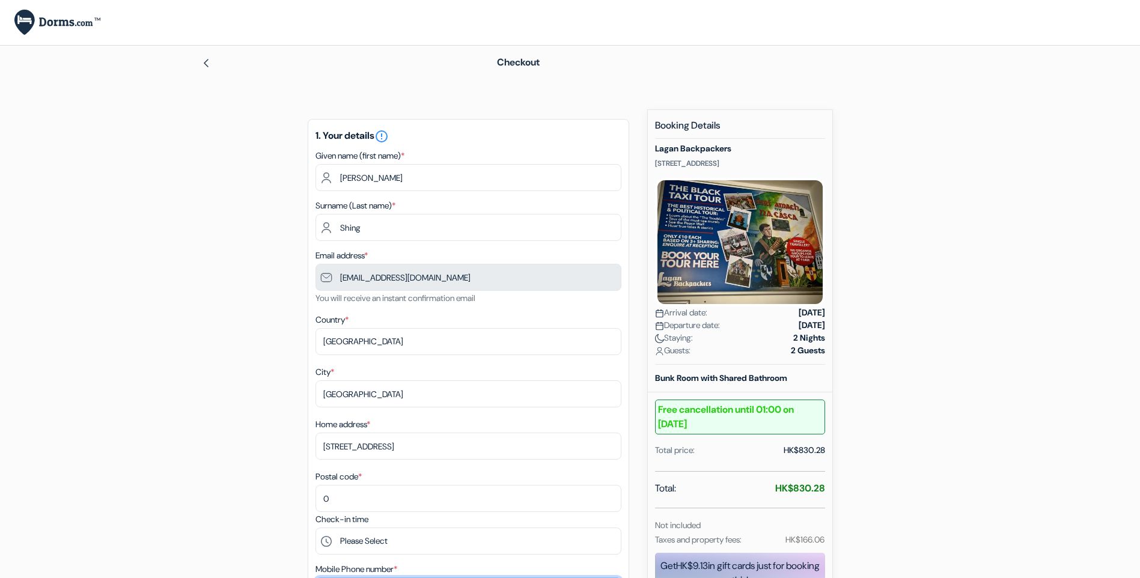
type input "60300464"
select select "09"
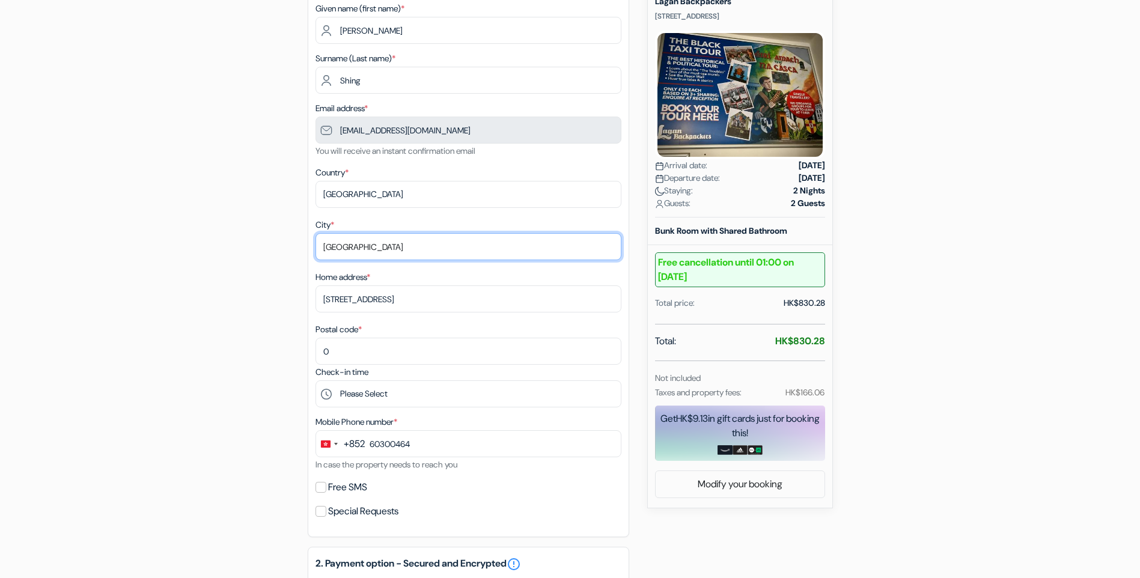
scroll to position [180, 0]
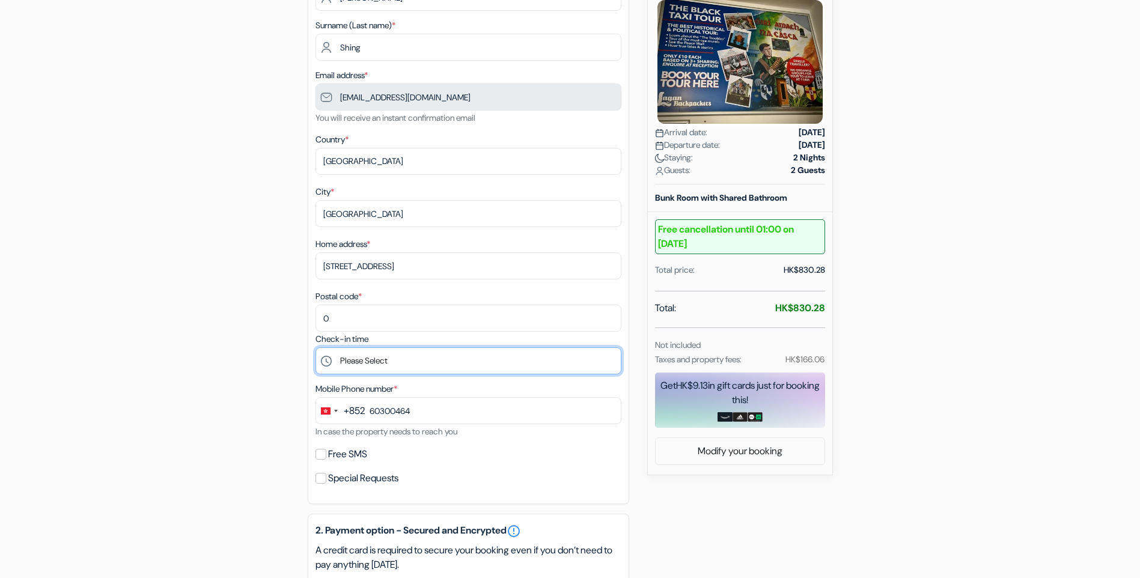
click at [457, 362] on select "Please Select 14:00 15:00 16:00 17:00 18:00 19:00 20:00 21:00 22:00 23:00" at bounding box center [469, 360] width 306 height 27
select select "17"
click at [316, 347] on select "Please Select 14:00 15:00 16:00 17:00 18:00 19:00 20:00 21:00 22:00 23:00" at bounding box center [469, 360] width 306 height 27
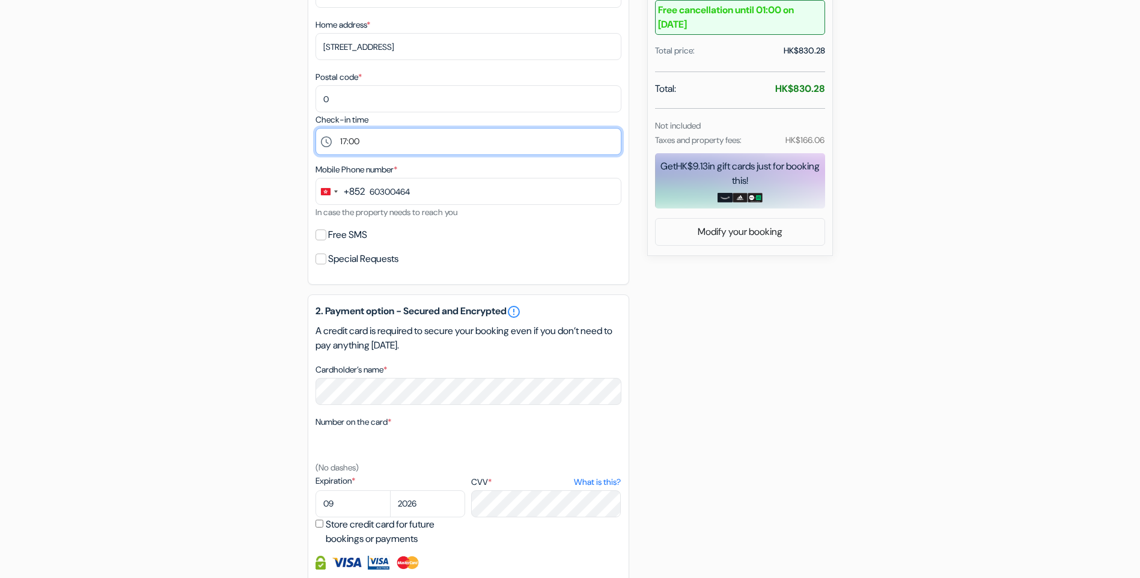
scroll to position [421, 0]
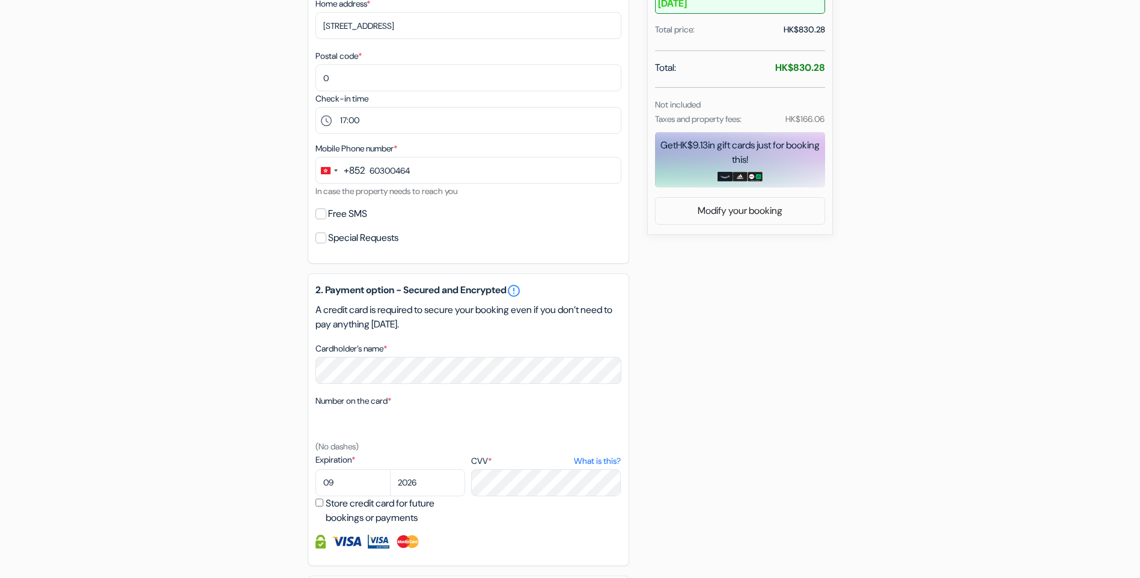
click at [186, 457] on div "add_box Lagan Backpackers [STREET_ADDRESS] Property Details X no_plan" at bounding box center [571, 198] width 794 height 1018
click at [402, 543] on img at bounding box center [408, 542] width 25 height 14
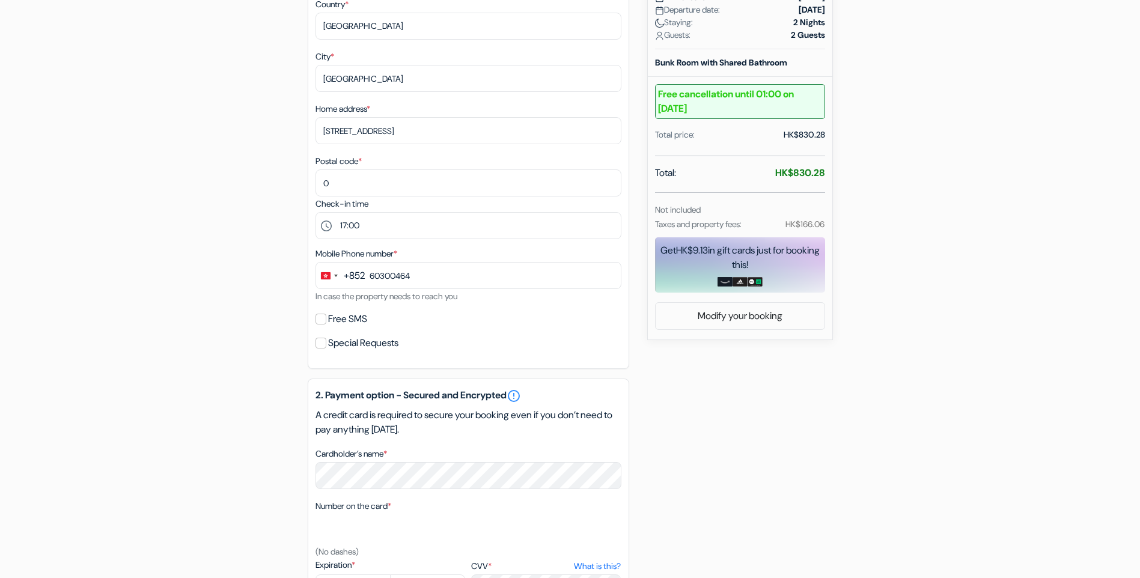
scroll to position [541, 0]
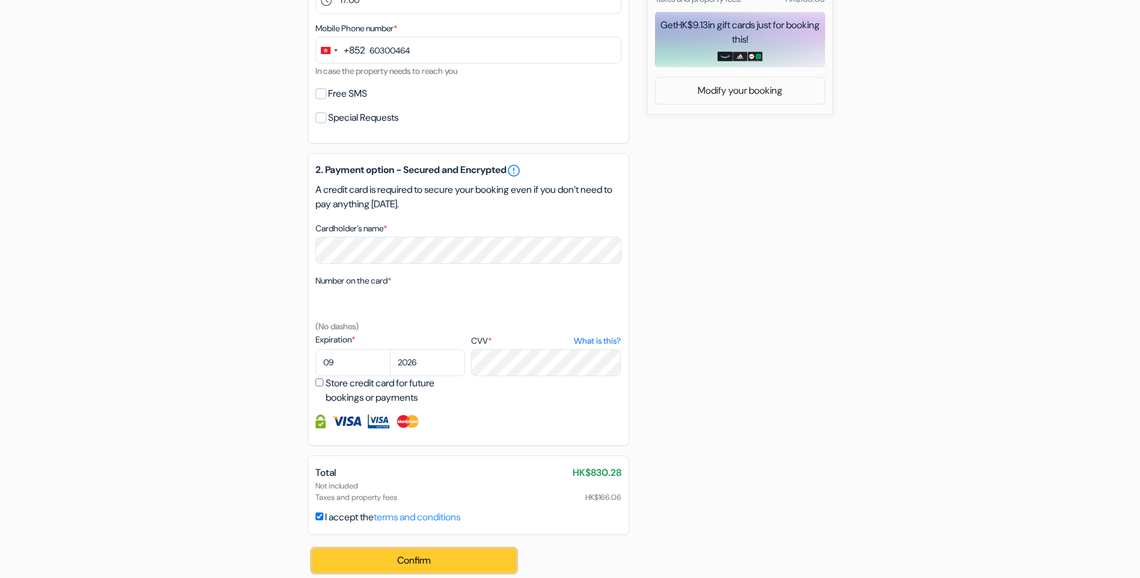
click at [405, 567] on button "Confirm Loading..." at bounding box center [415, 560] width 204 height 23
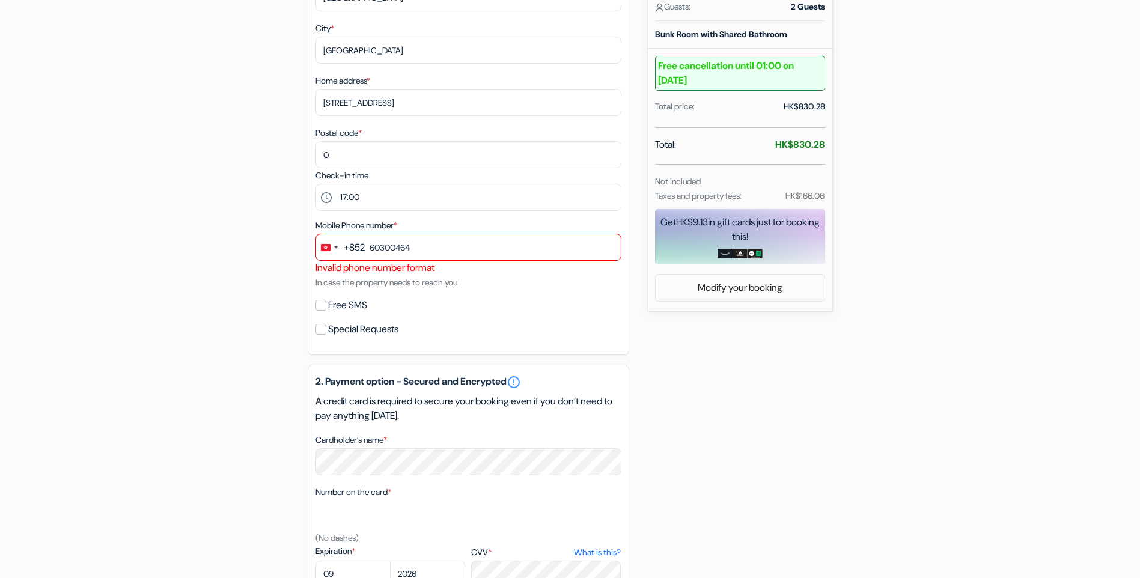
scroll to position [361, 0]
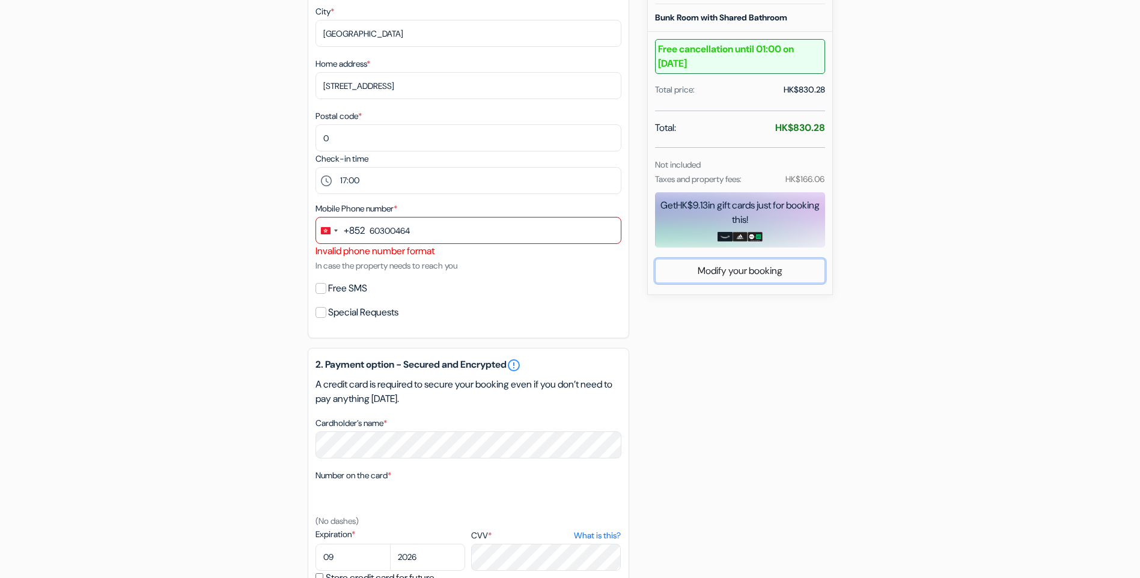
click at [755, 274] on link "Modify your booking" at bounding box center [740, 271] width 169 height 23
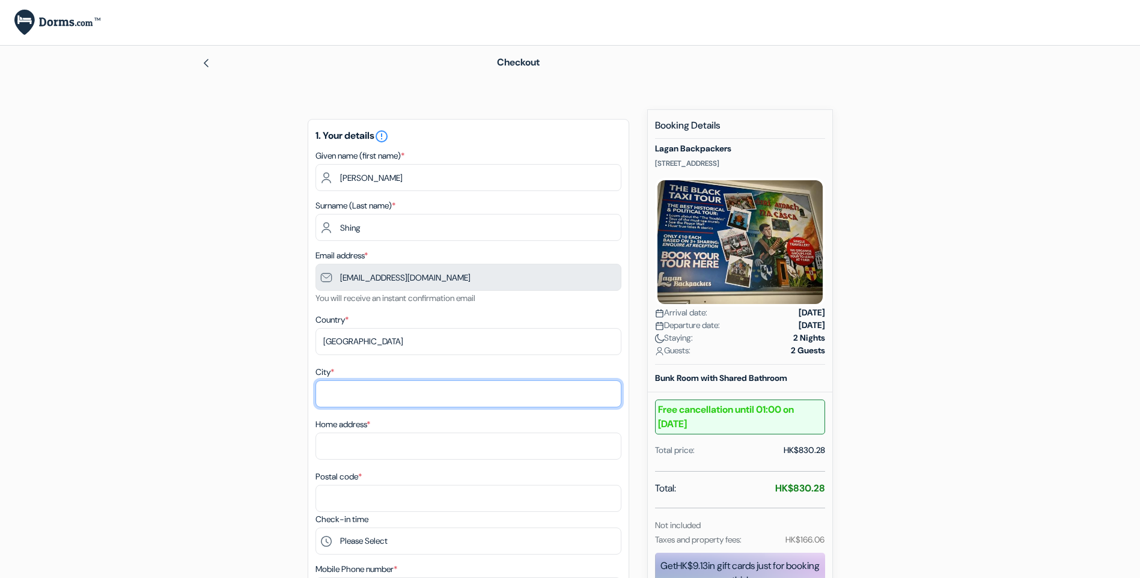
click at [337, 400] on input "City *" at bounding box center [469, 394] width 306 height 27
type input "[GEOGRAPHIC_DATA]"
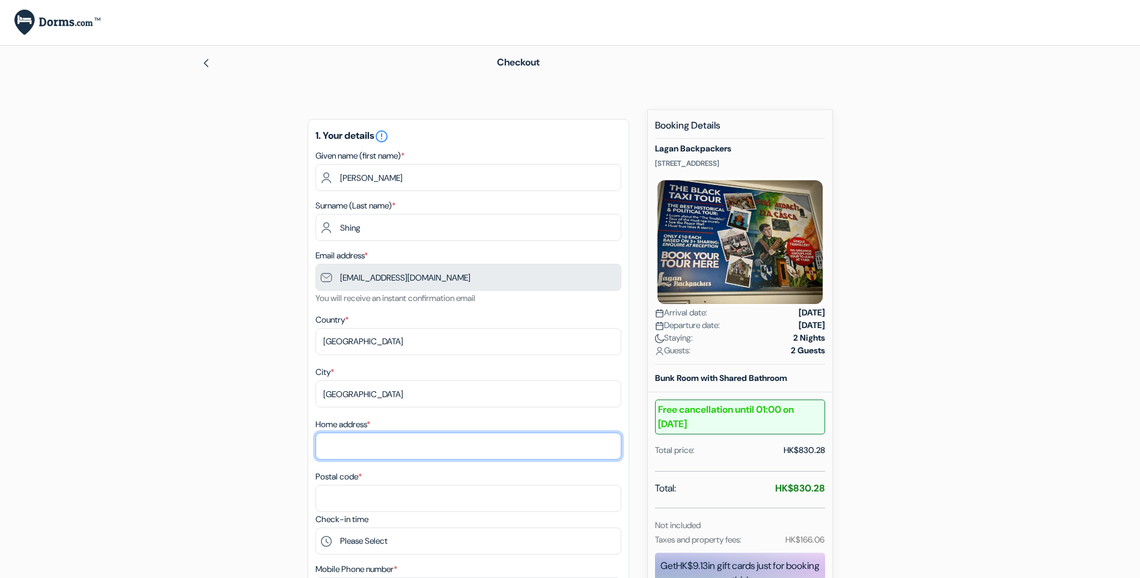
type input "[STREET_ADDRESS]"
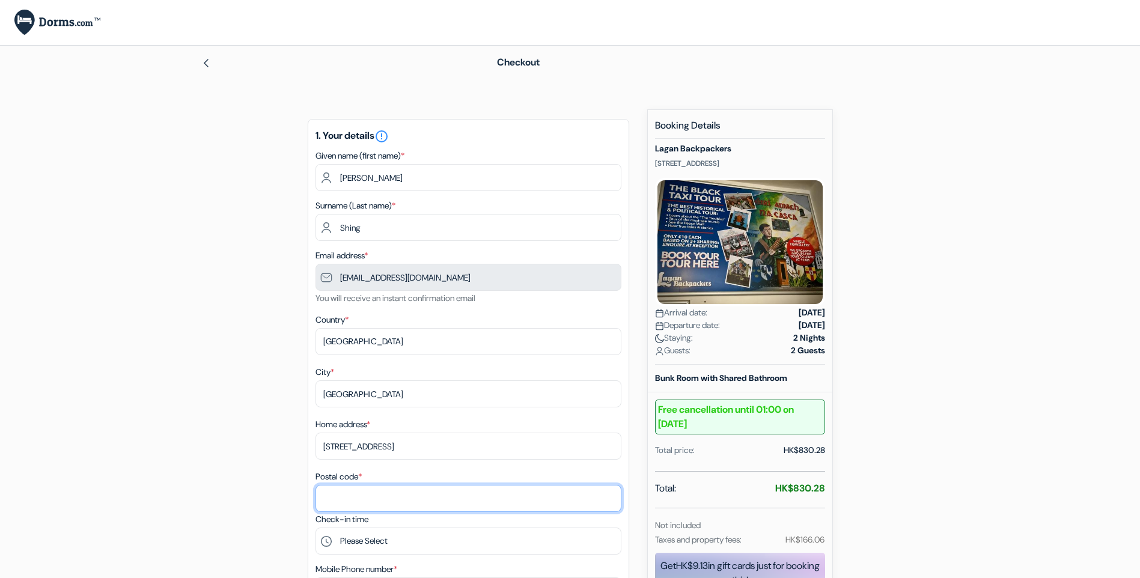
type input "0"
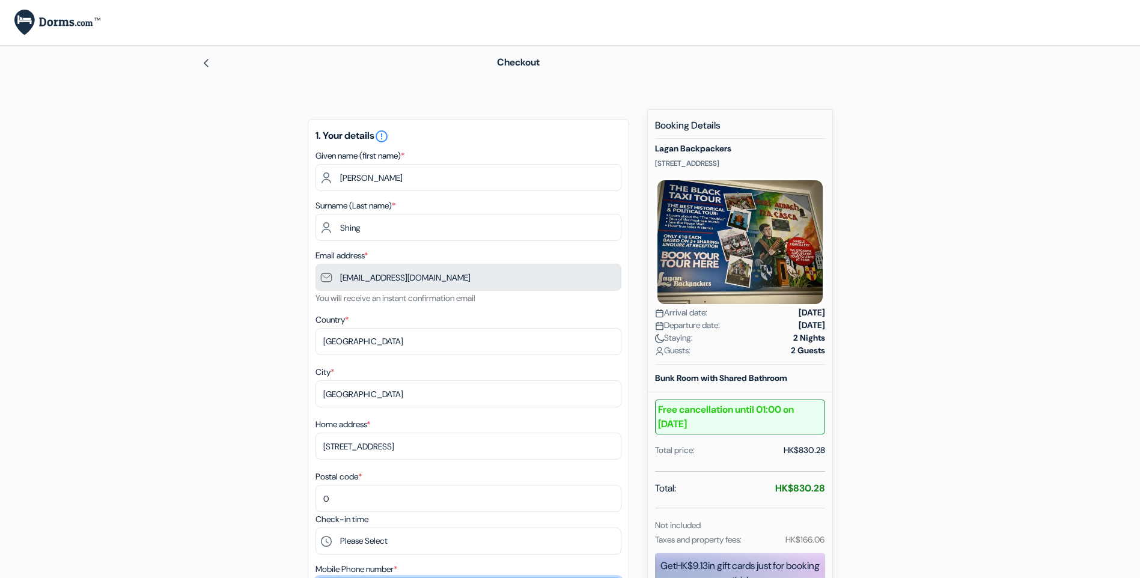
type input "60300464"
select select "09"
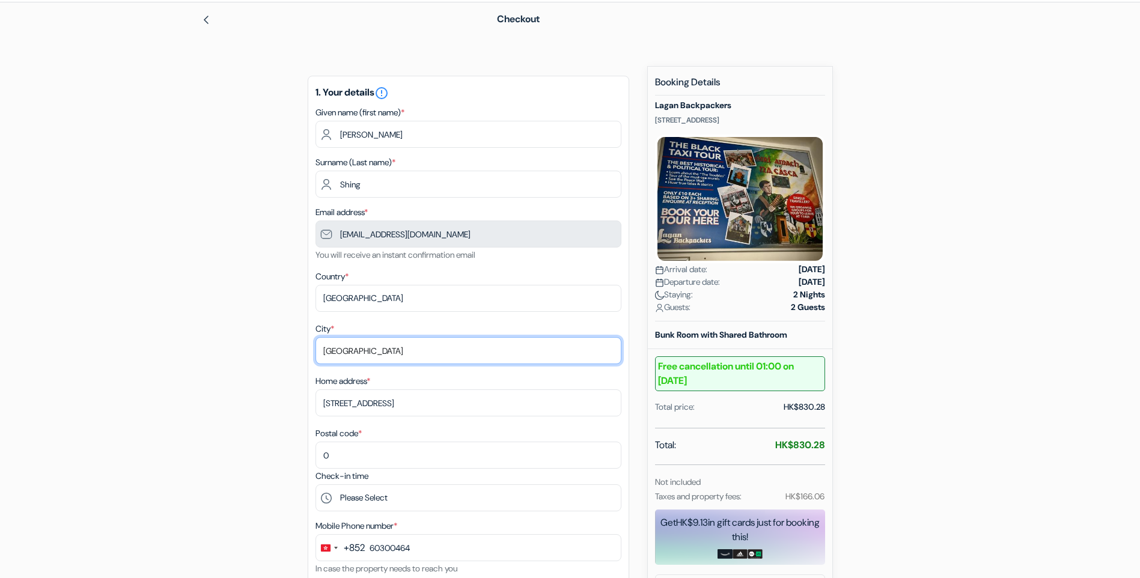
scroll to position [60, 0]
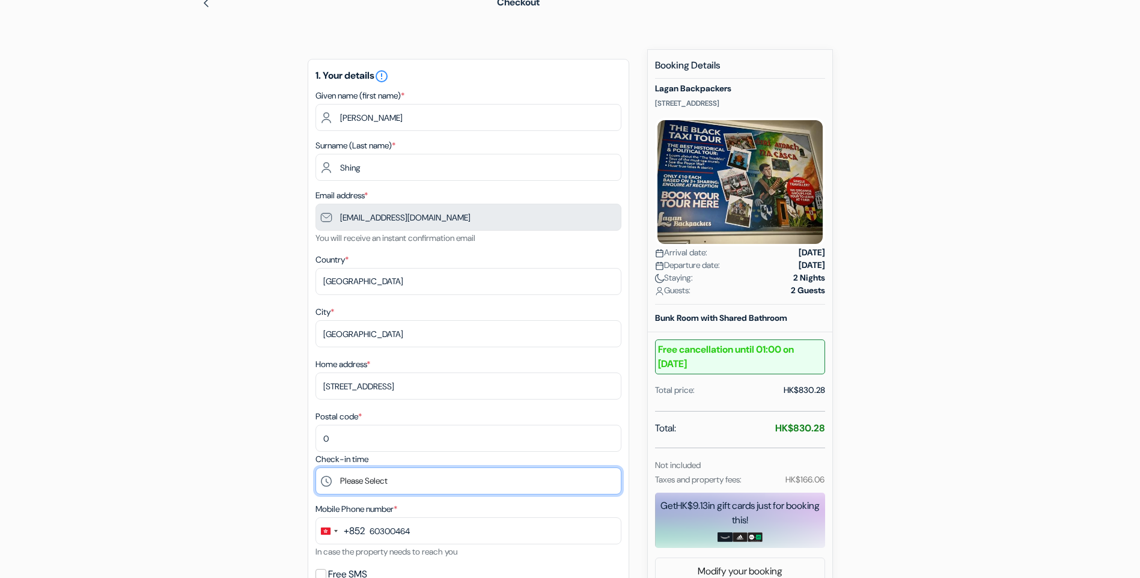
click at [421, 480] on select "Please Select 14:00 15:00 16:00 17:00 18:00 19:00 20:00 21:00 22:00 23:00" at bounding box center [469, 481] width 306 height 27
select select "17"
click at [316, 468] on select "Please Select 14:00 15:00 16:00 17:00 18:00 19:00 20:00 21:00 22:00 23:00" at bounding box center [469, 481] width 306 height 27
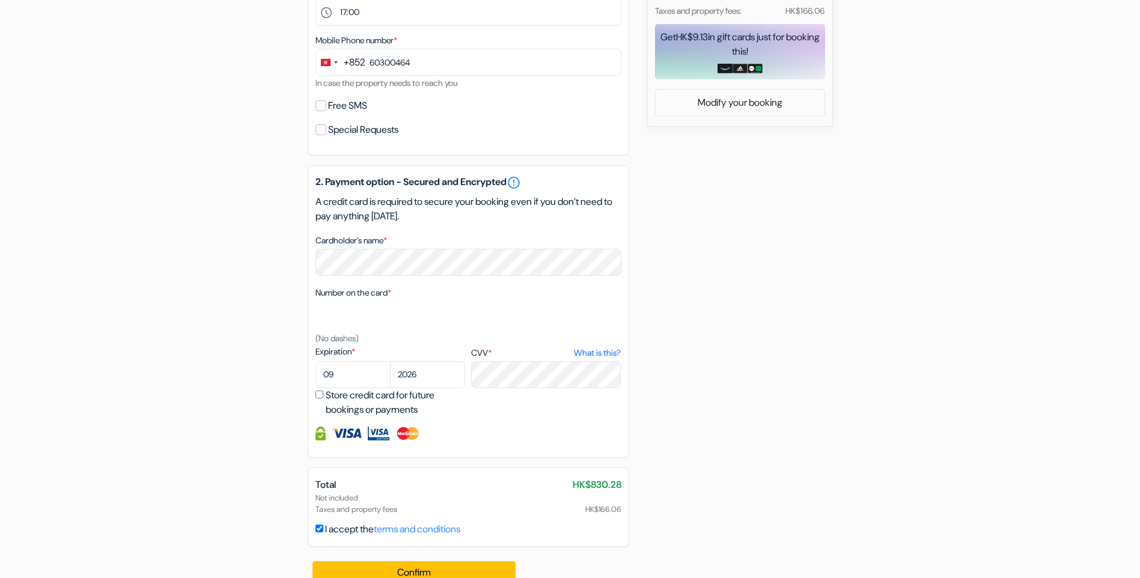
scroll to position [541, 0]
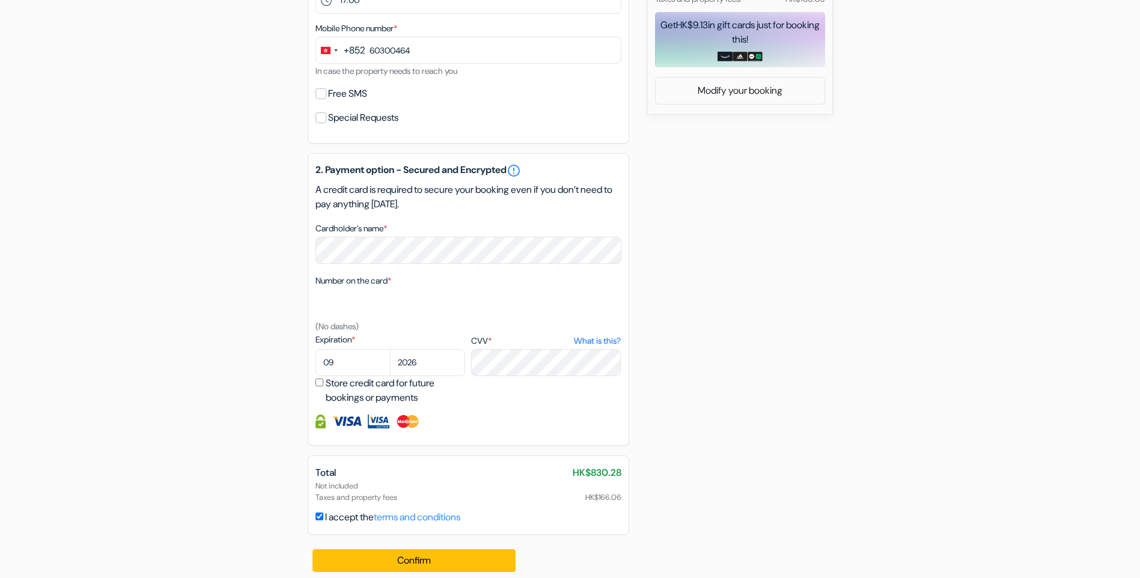
click at [804, 418] on div "add_box Lagan Backpackers [STREET_ADDRESS] Property Details X no_plan" at bounding box center [571, 77] width 794 height 1018
click at [320, 382] on input "Store credit card for future bookings or payments" at bounding box center [320, 383] width 8 height 8
checkbox input "true"
click at [420, 563] on button "Confirm Loading..." at bounding box center [415, 560] width 204 height 23
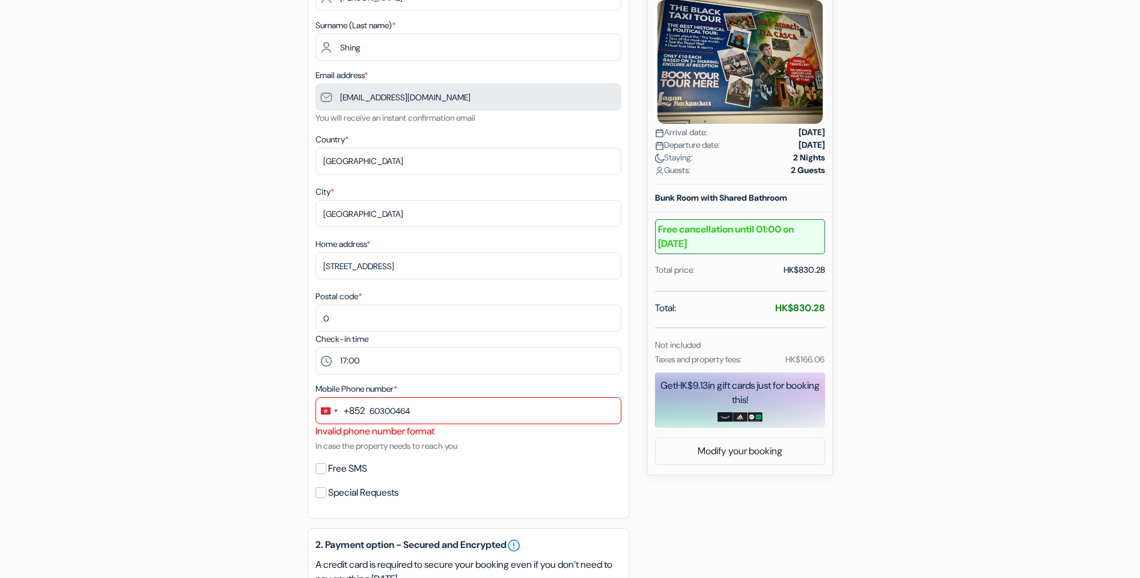
scroll to position [120, 0]
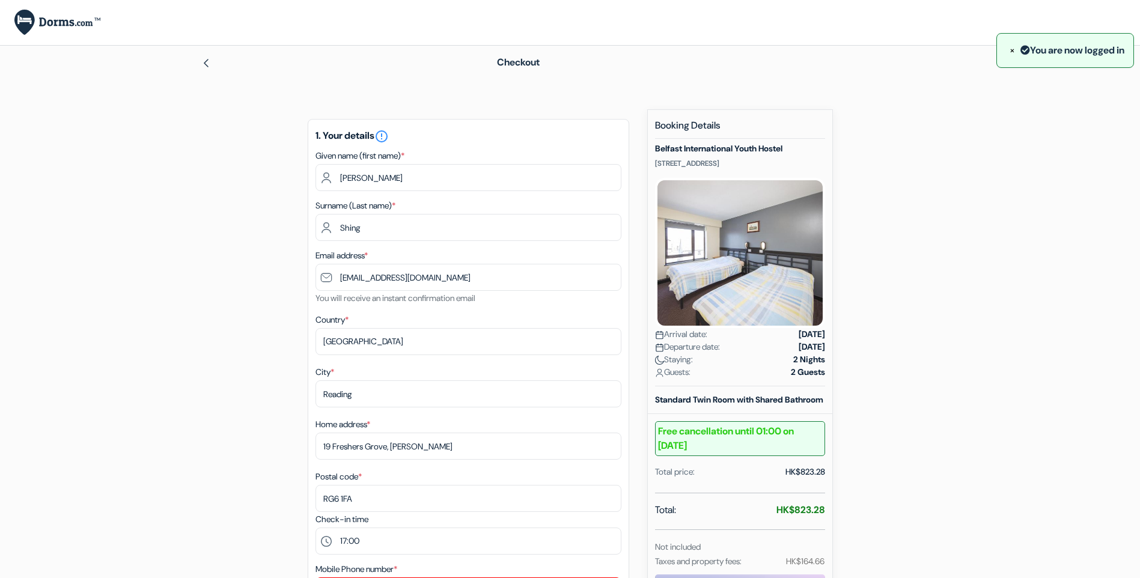
select select "gb"
select select "17"
select select "09"
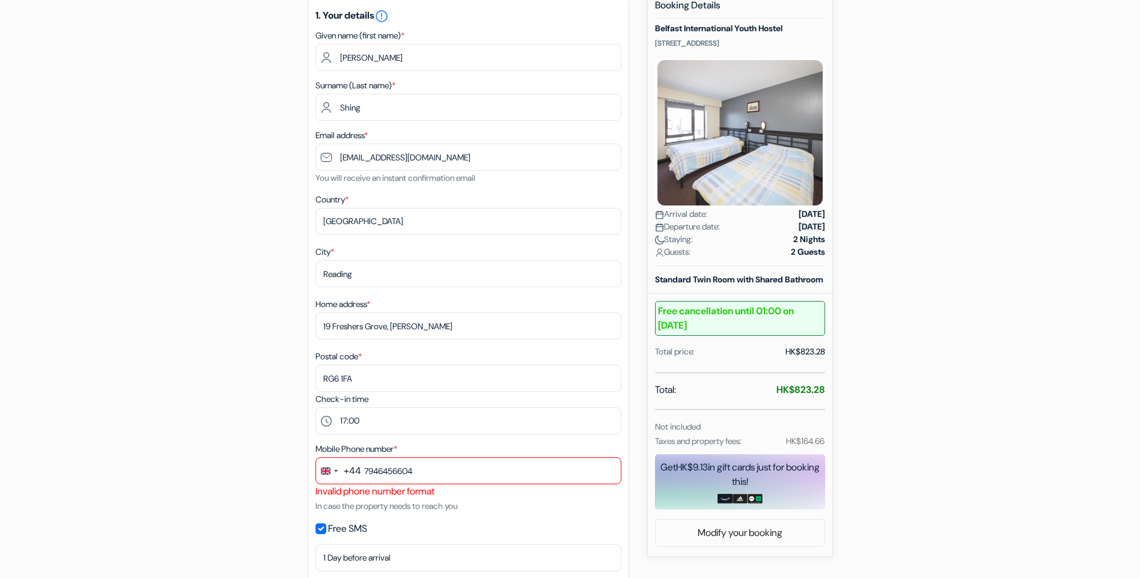
scroll to position [120, 0]
